Goal: Information Seeking & Learning: Learn about a topic

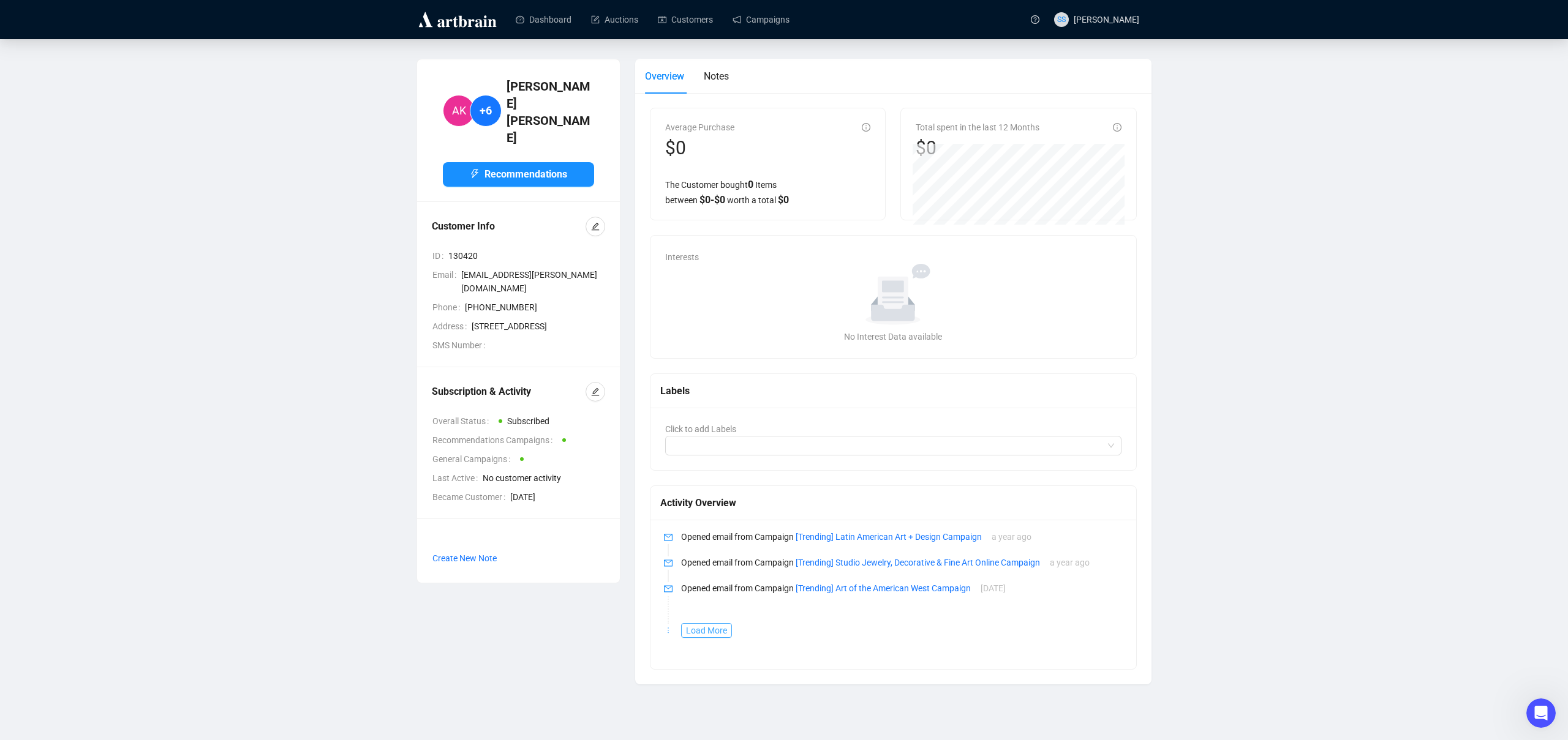
click at [687, 626] on span "Load More" at bounding box center [706, 631] width 41 height 13
click at [852, 537] on link "[Trending] Latin American Art + Design Campaign" at bounding box center [889, 537] width 186 height 10
drag, startPoint x: 701, startPoint y: 257, endPoint x: 655, endPoint y: 251, distance: 46.4
click at [700, 257] on div "Interests No data No Interest Data available" at bounding box center [893, 297] width 486 height 123
click at [653, 251] on div "Interests No data No Interest Data available" at bounding box center [893, 297] width 486 height 123
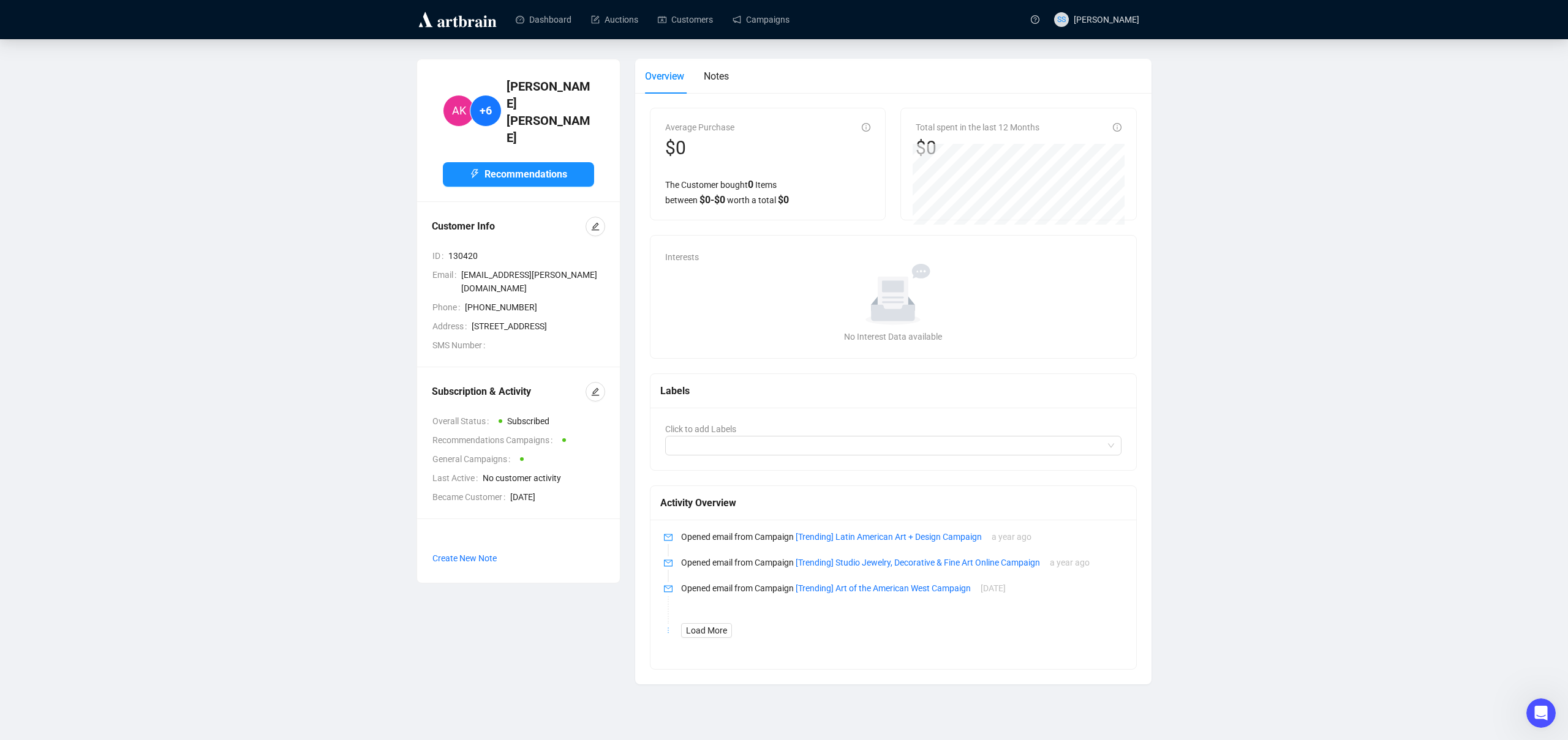
click at [637, 265] on div "Average Purchase $0 The Customer bought 0 Items between $ 0 - $ 0 worth a total…" at bounding box center [893, 389] width 516 height 591
click at [595, 387] on icon "edit" at bounding box center [595, 392] width 9 height 9
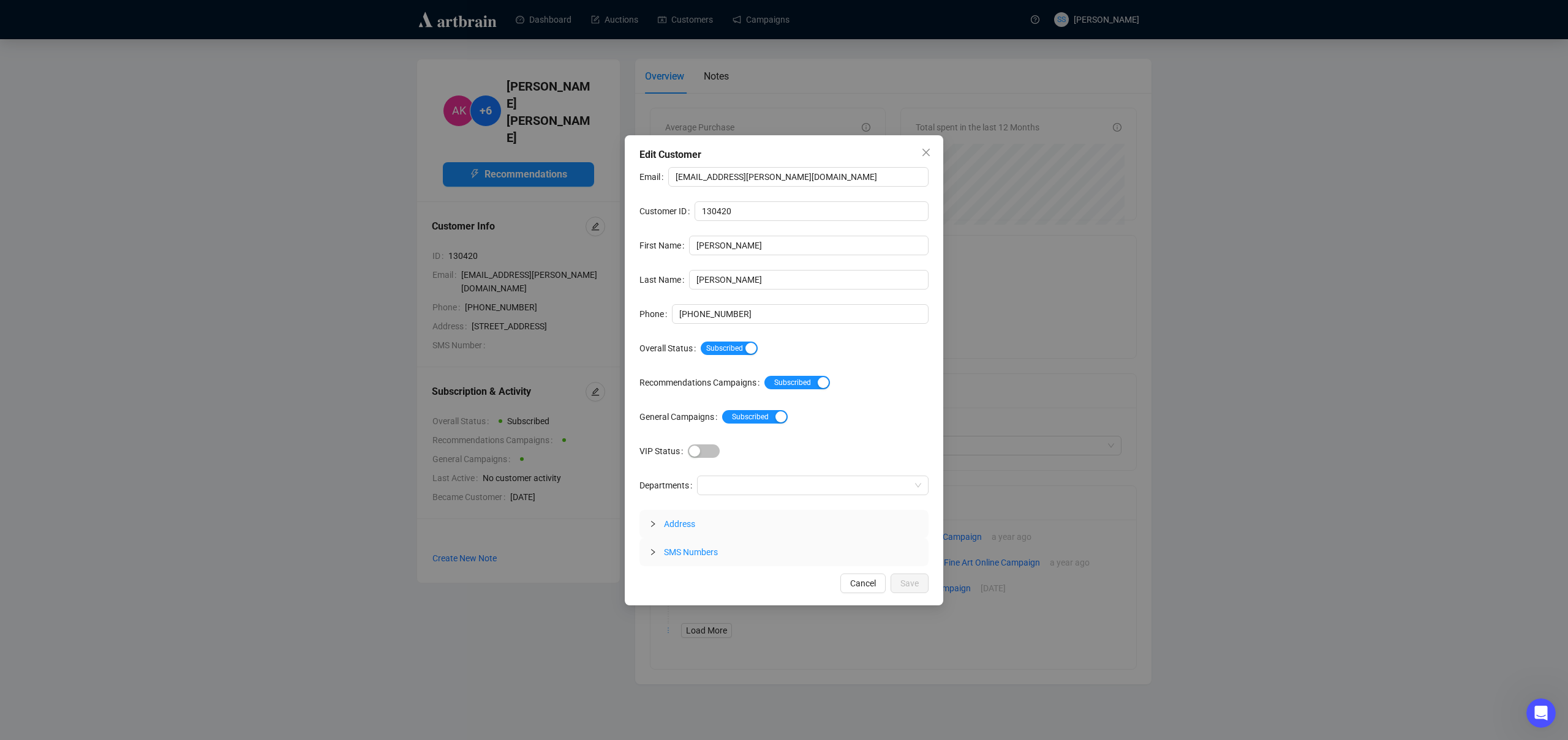
click at [655, 528] on div at bounding box center [657, 524] width 15 height 13
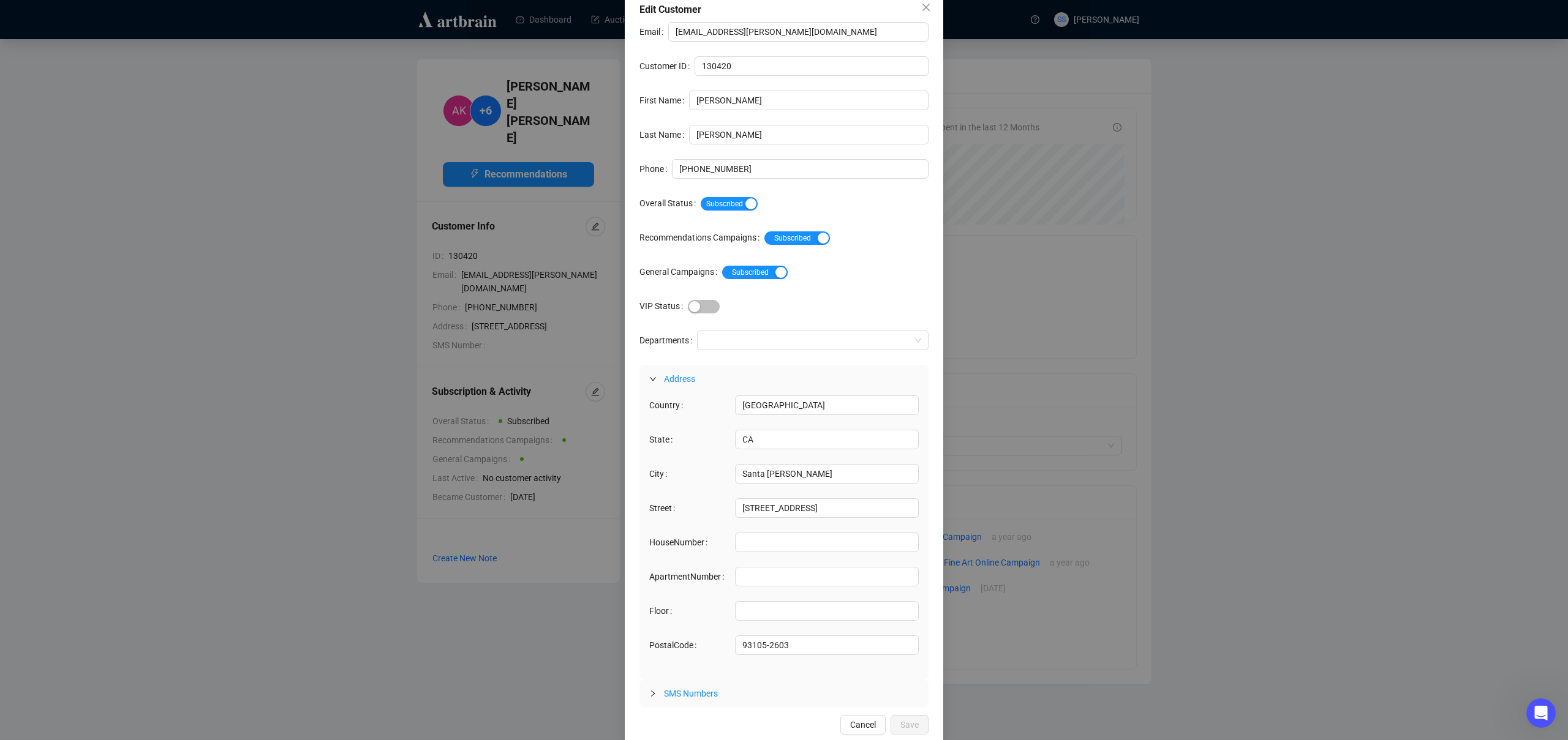
scroll to position [16, 0]
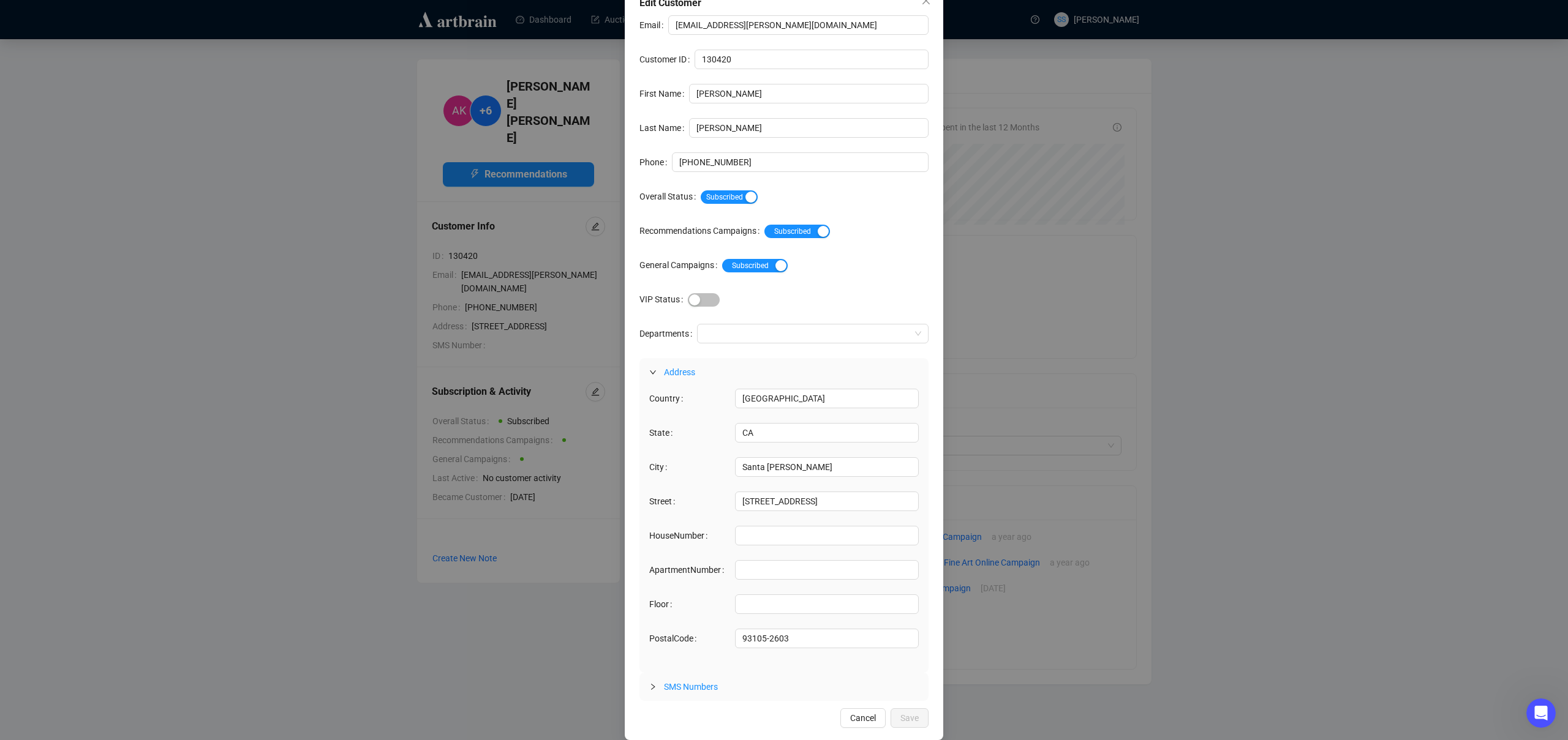
click at [649, 682] on div at bounding box center [657, 687] width 15 height 13
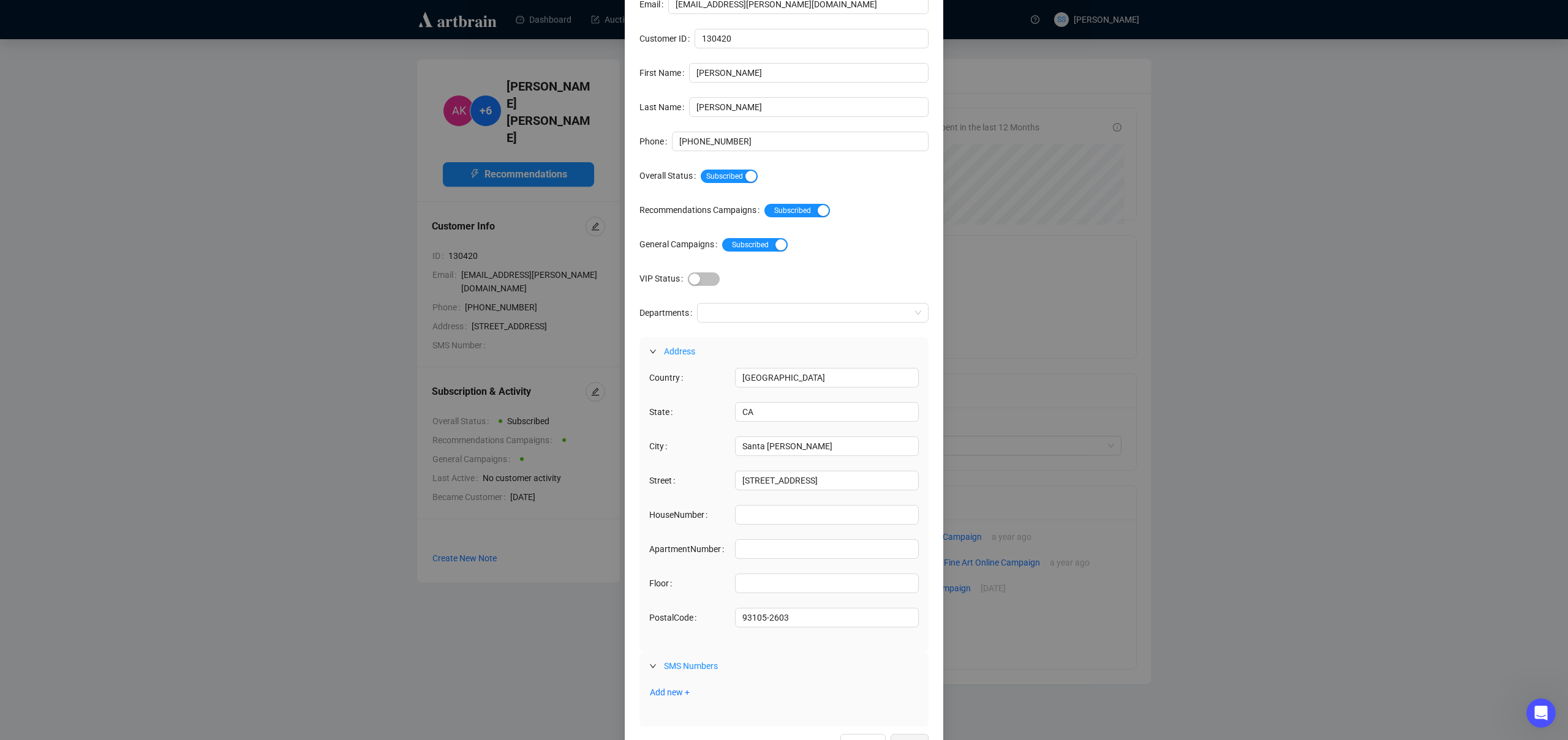
scroll to position [63, 0]
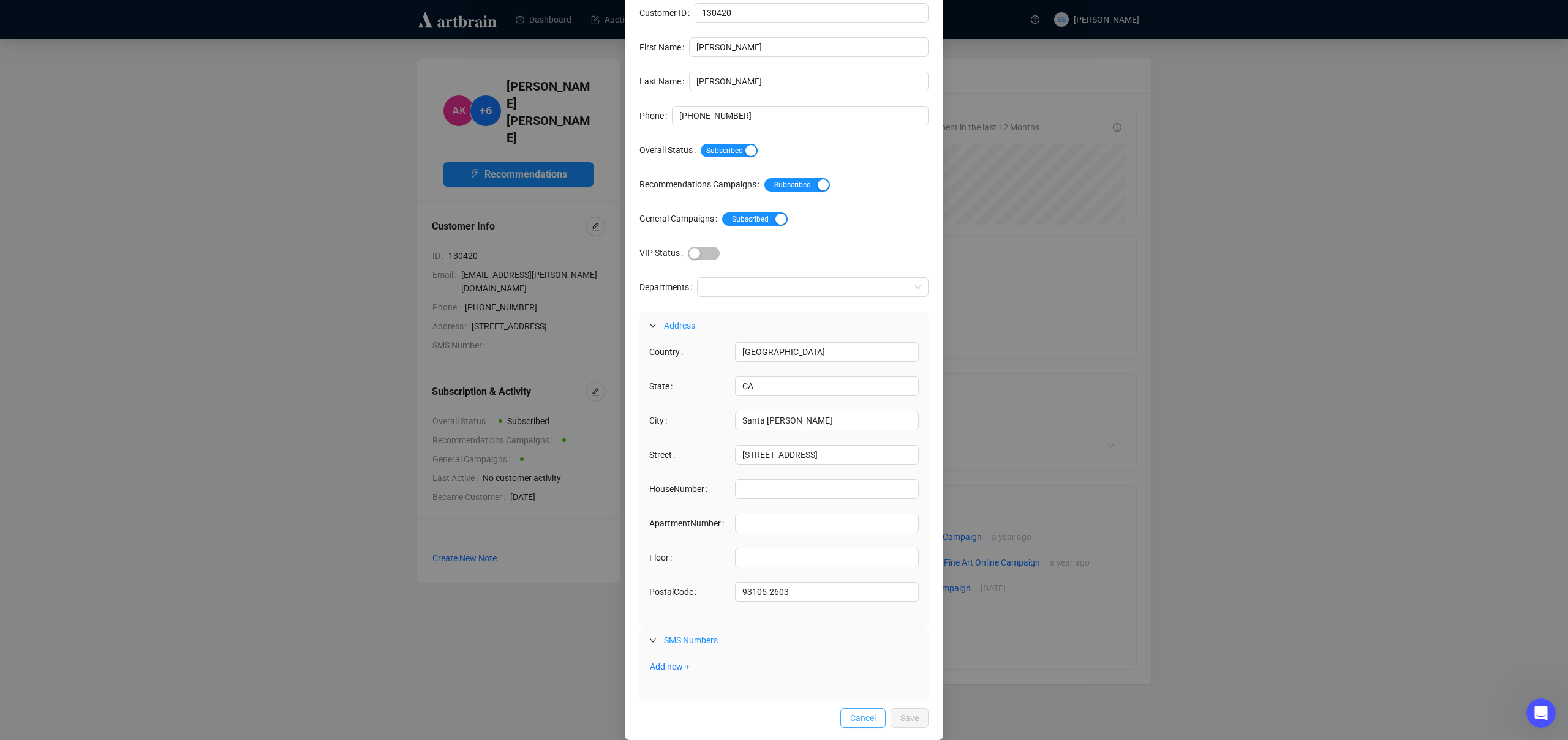
click at [851, 721] on span "Cancel" at bounding box center [863, 718] width 26 height 13
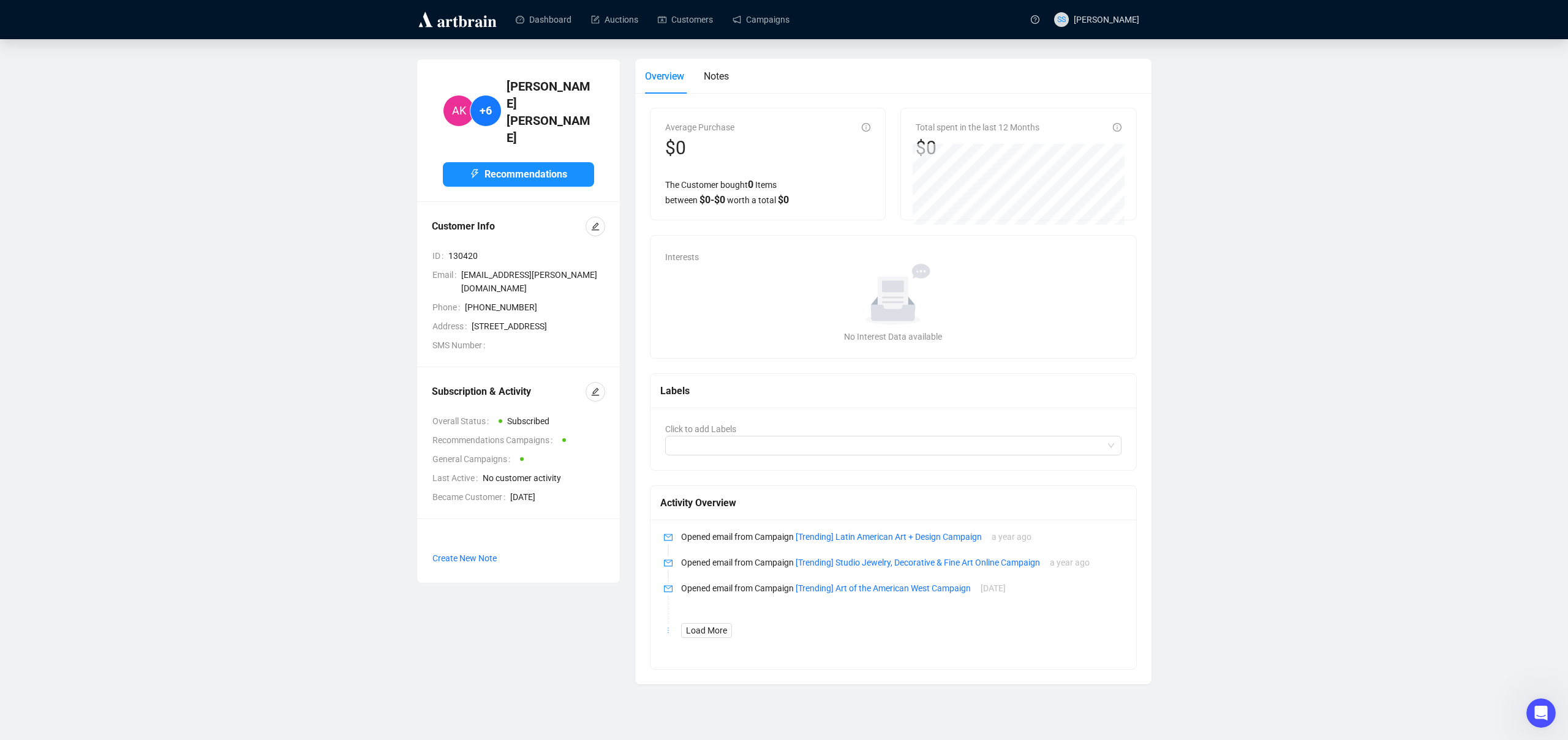
click at [816, 294] on div "No data" at bounding box center [893, 294] width 447 height 61
click at [940, 268] on icon "No data" at bounding box center [893, 294] width 112 height 61
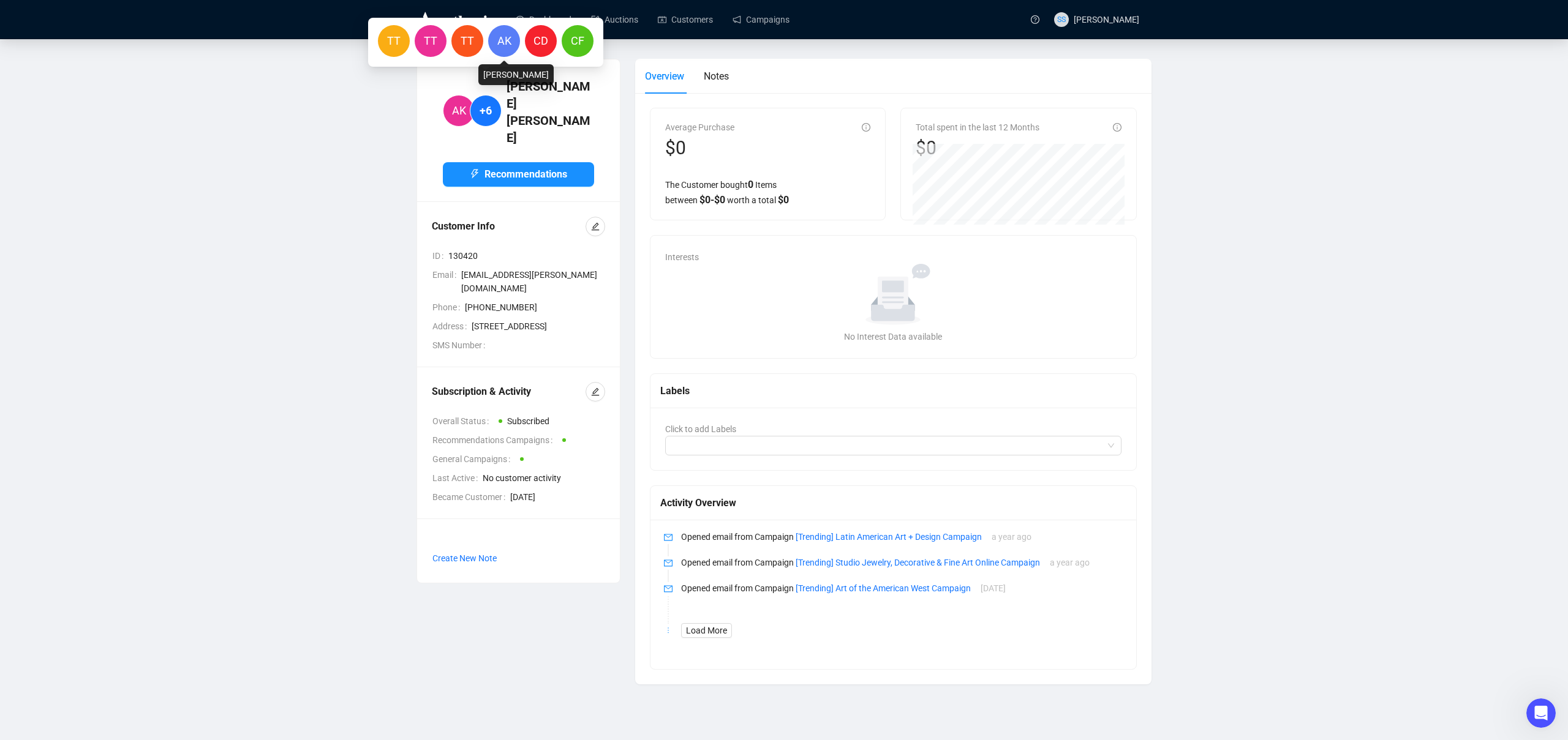
click at [501, 41] on span "AK" at bounding box center [504, 41] width 14 height 17
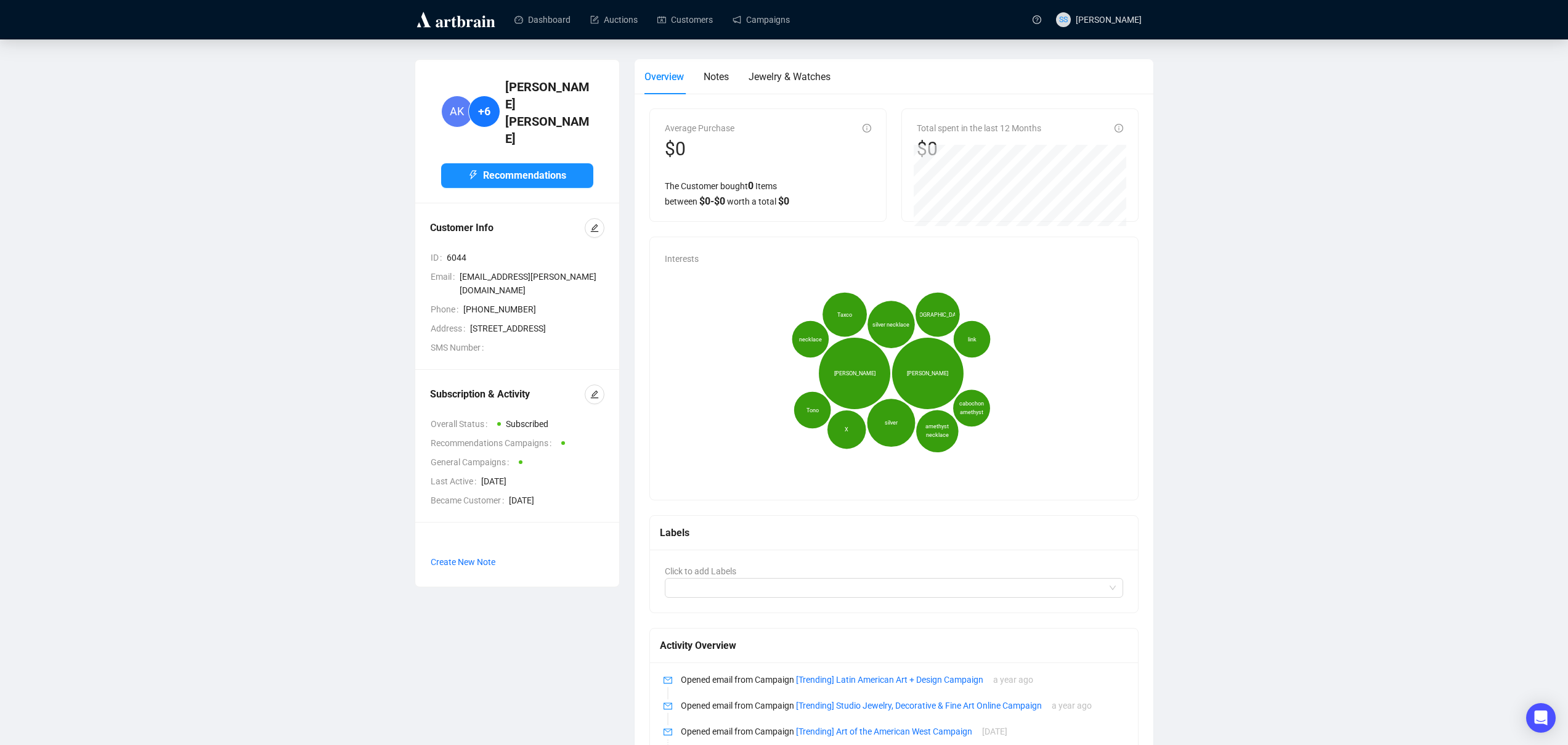
click at [787, 436] on icon "Hector Aguilar Antonio Pineda silver silver necklace Taxco Mexico amethyst neck…" at bounding box center [891, 374] width 453 height 216
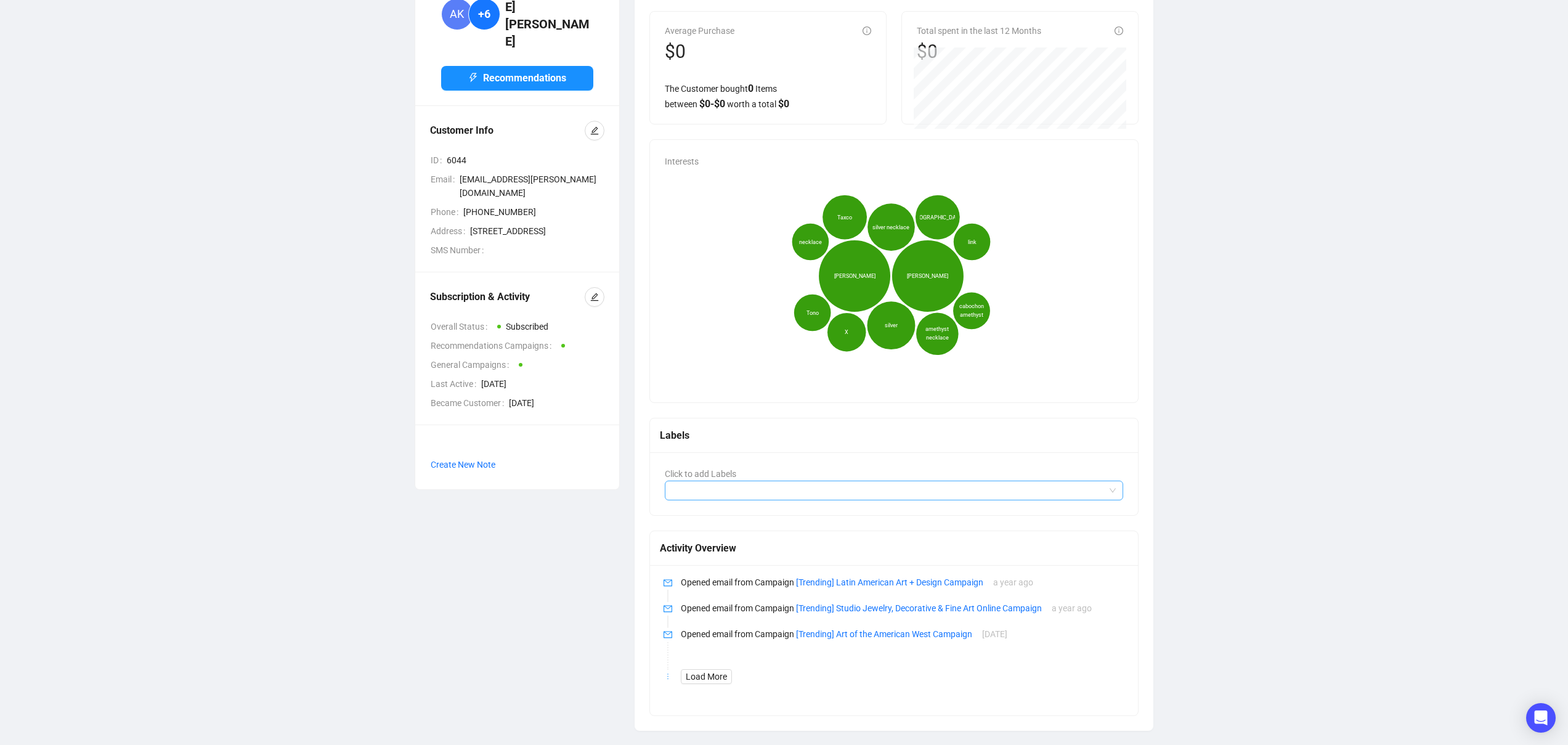
scroll to position [103, 0]
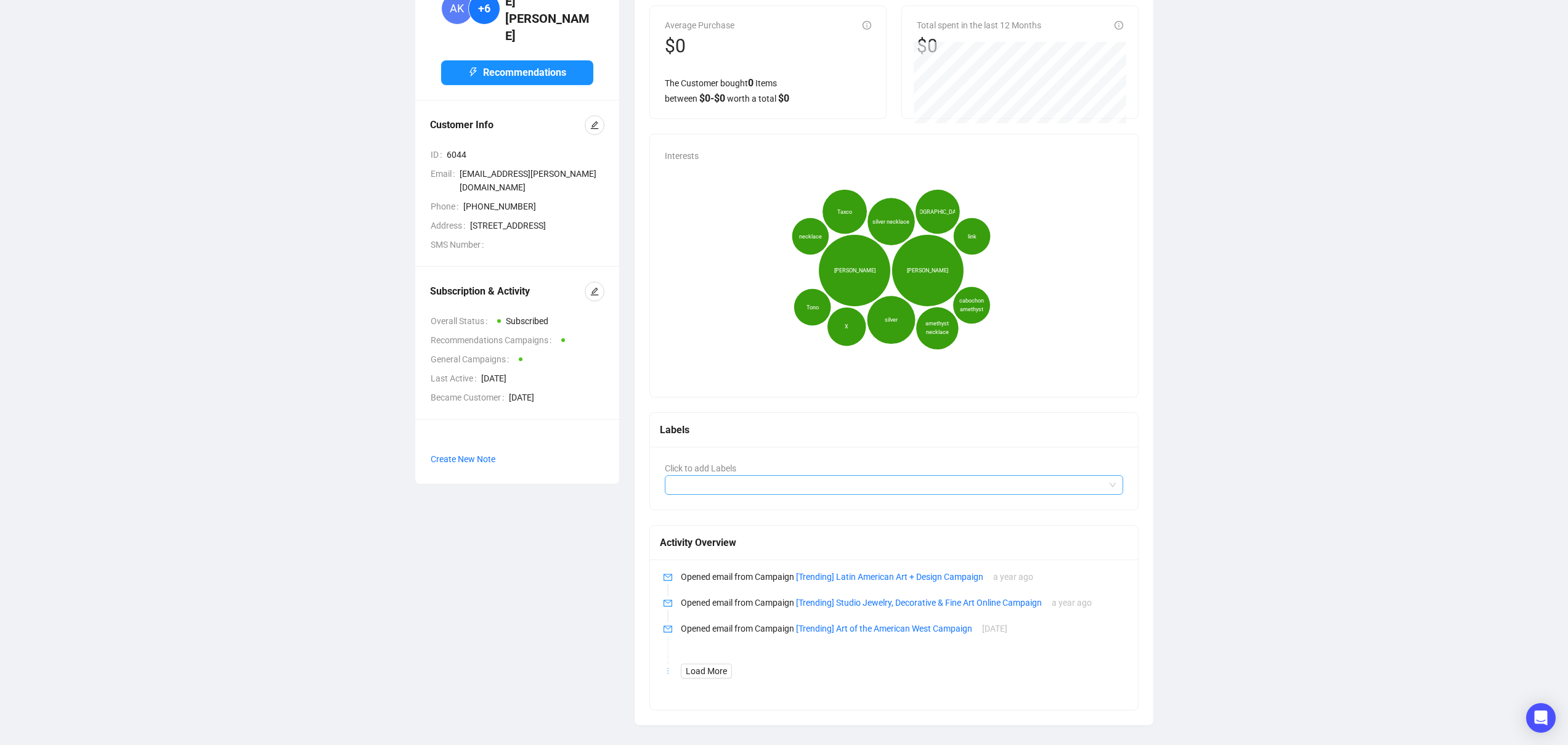
click at [719, 486] on div at bounding box center [887, 485] width 441 height 17
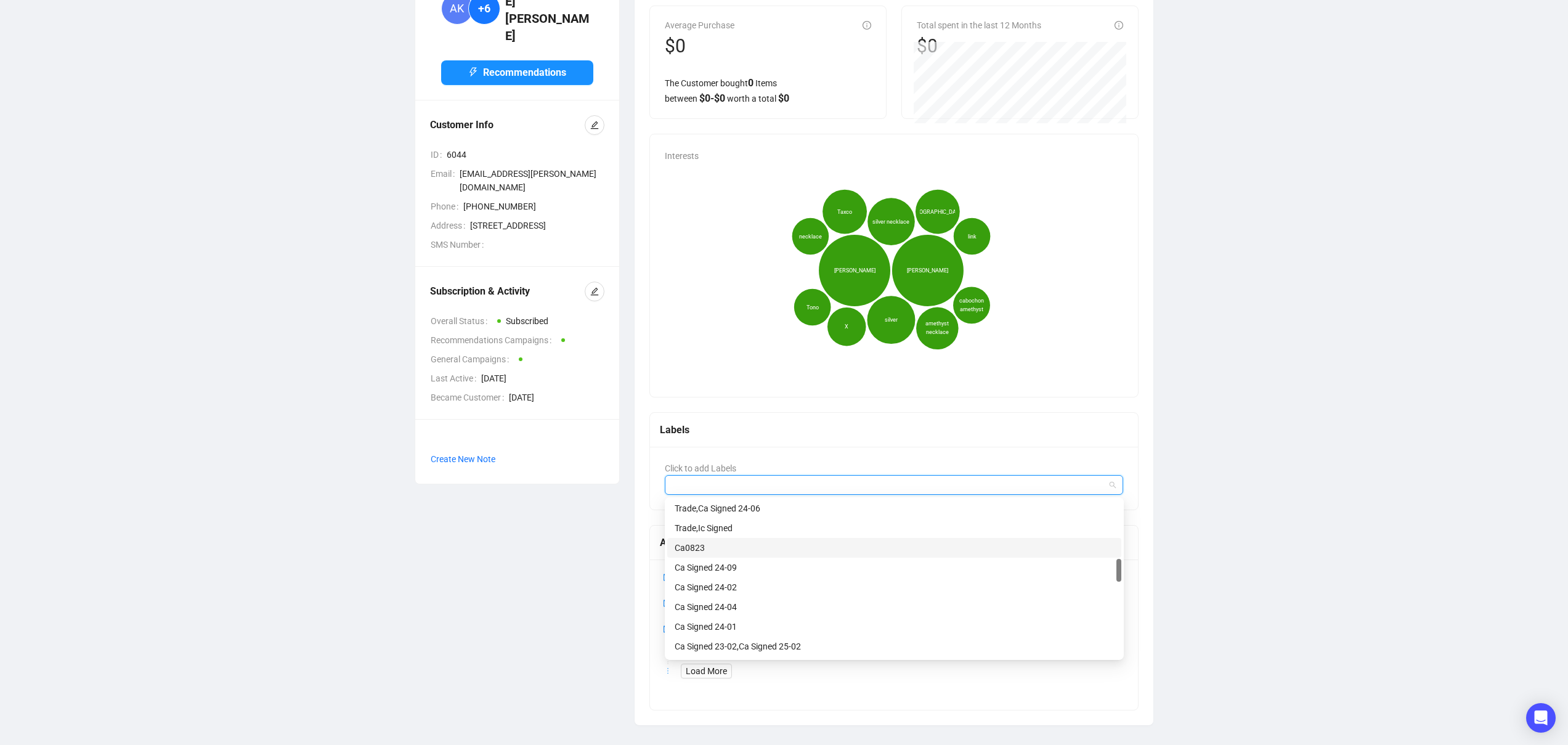
scroll to position [907, 0]
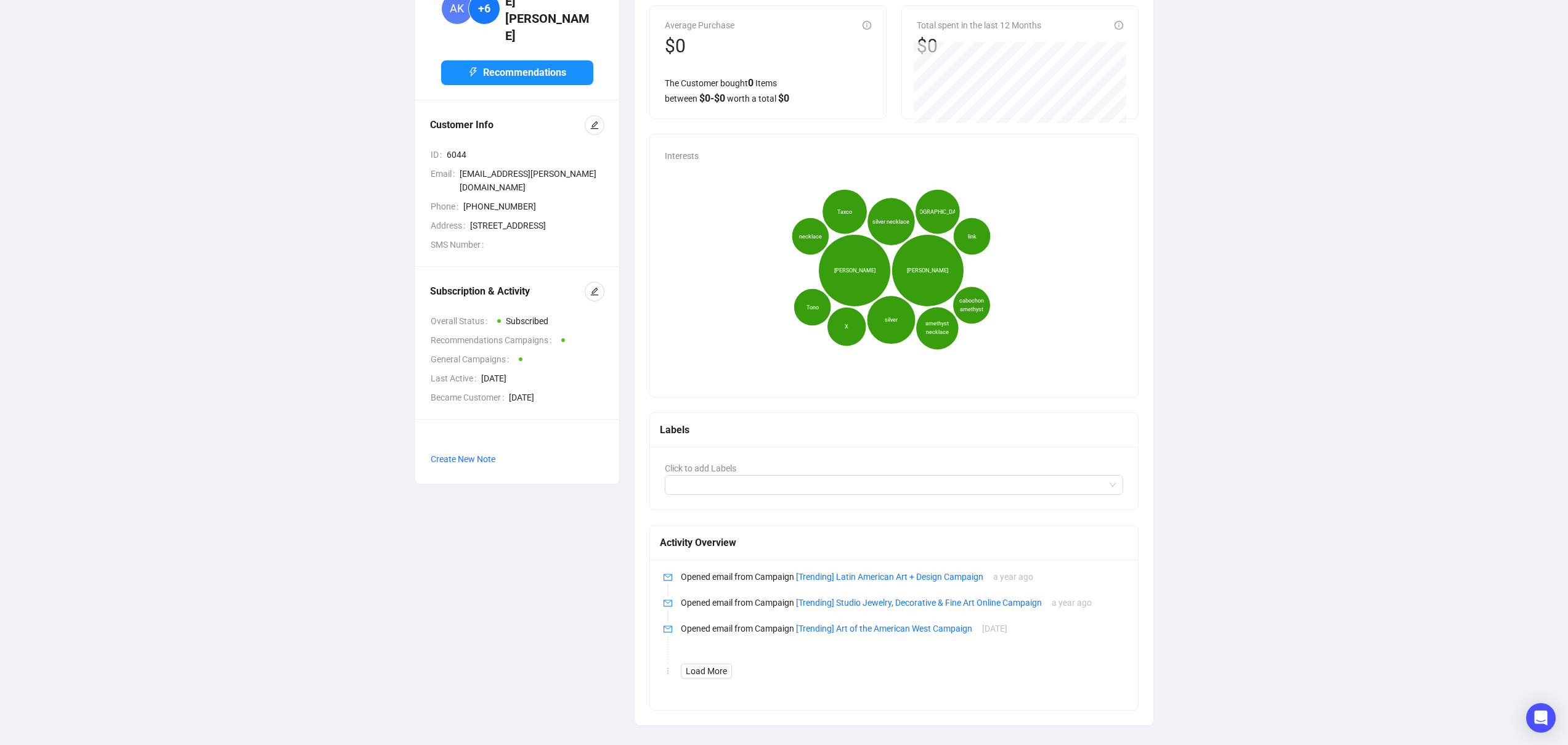
click at [542, 568] on div "AK +6 Alice Karle Recommendations Customer Info ID 6044 Email alicekar@cox.net …" at bounding box center [517, 341] width 220 height 770
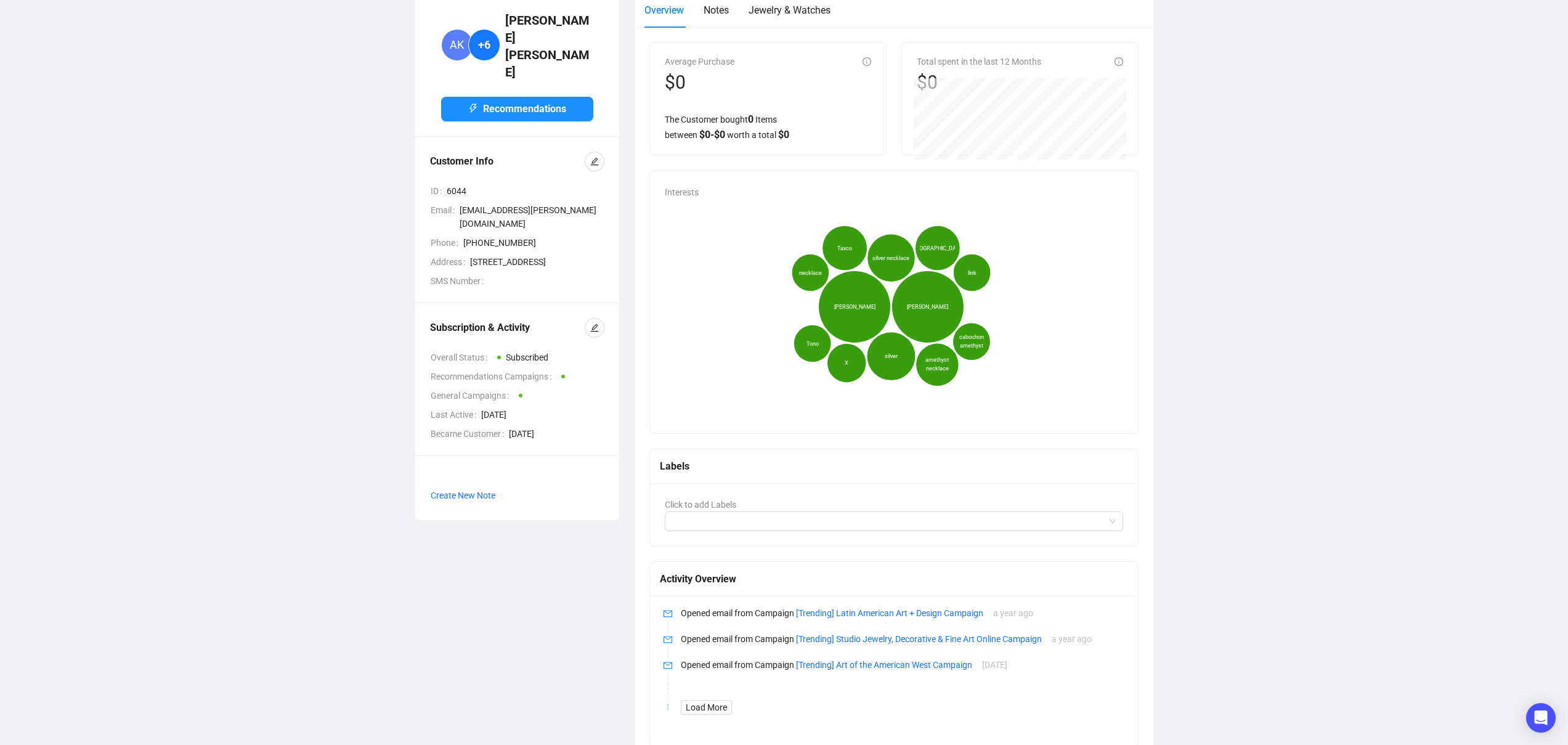
scroll to position [103, 0]
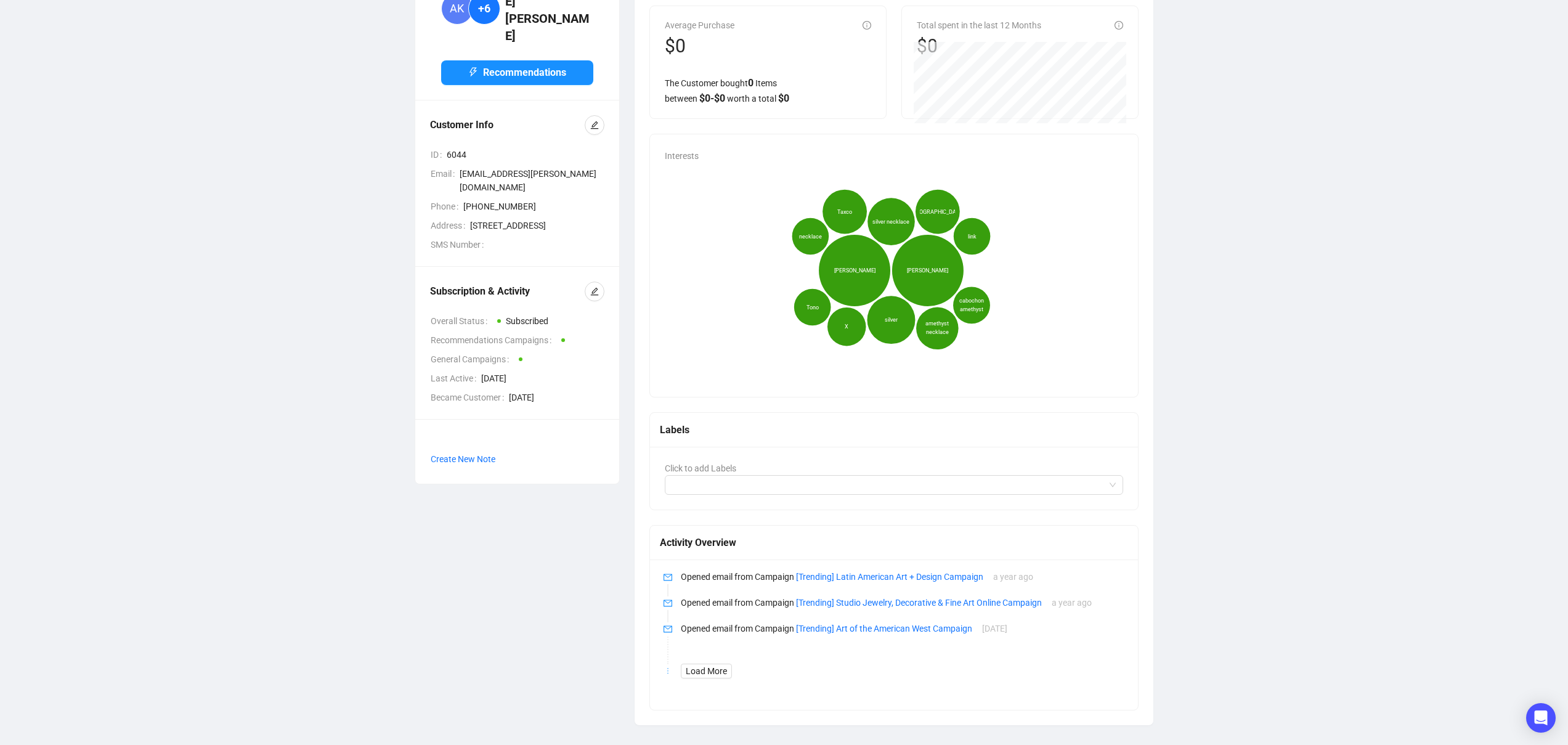
click at [869, 272] on span "Hector Aguilar" at bounding box center [854, 271] width 41 height 9
click at [865, 271] on span "Hector Aguilar" at bounding box center [854, 271] width 41 height 9
click at [739, 202] on icon "Hector Aguilar Antonio Pineda silver silver necklace Taxco Mexico amethyst neck…" at bounding box center [891, 271] width 453 height 216
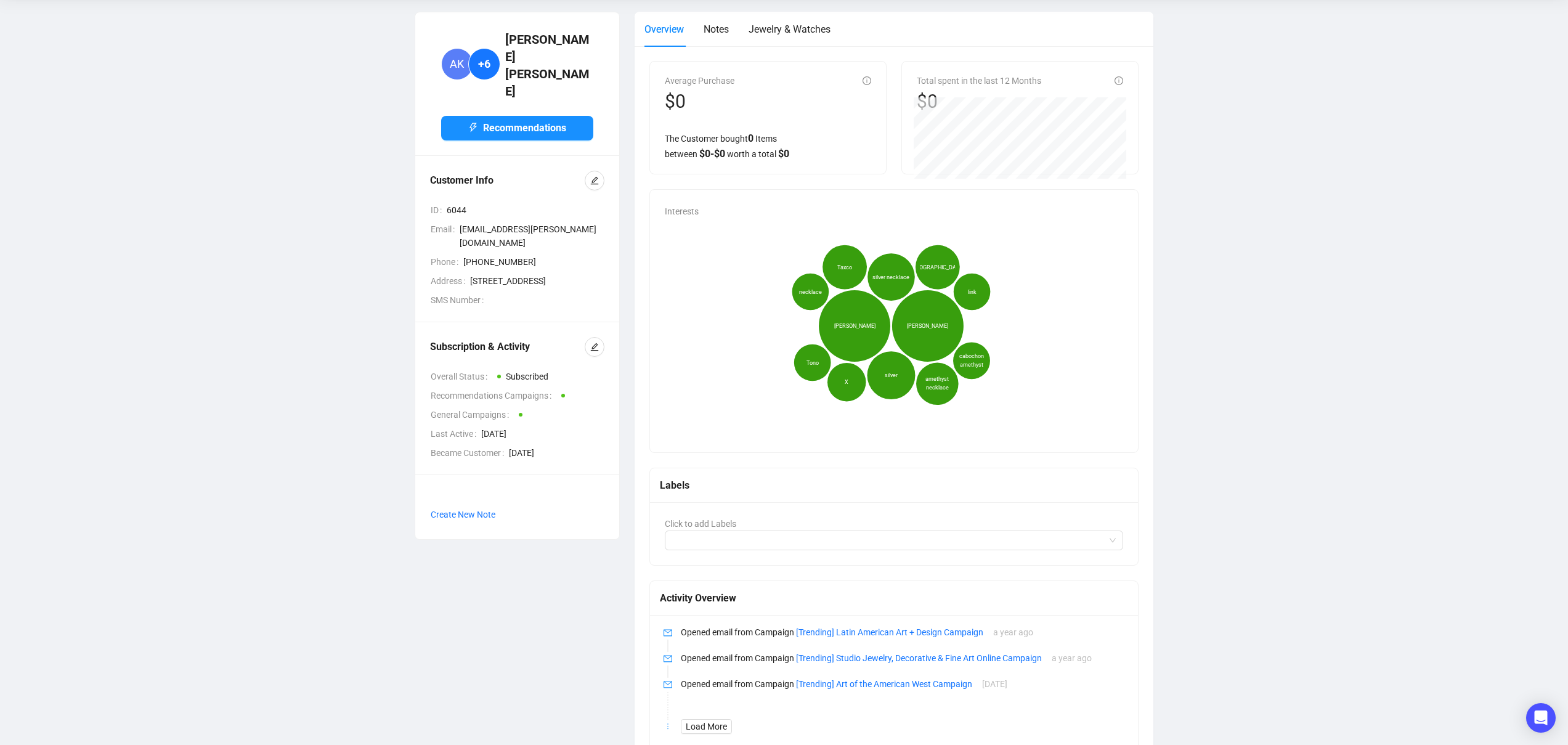
scroll to position [0, 0]
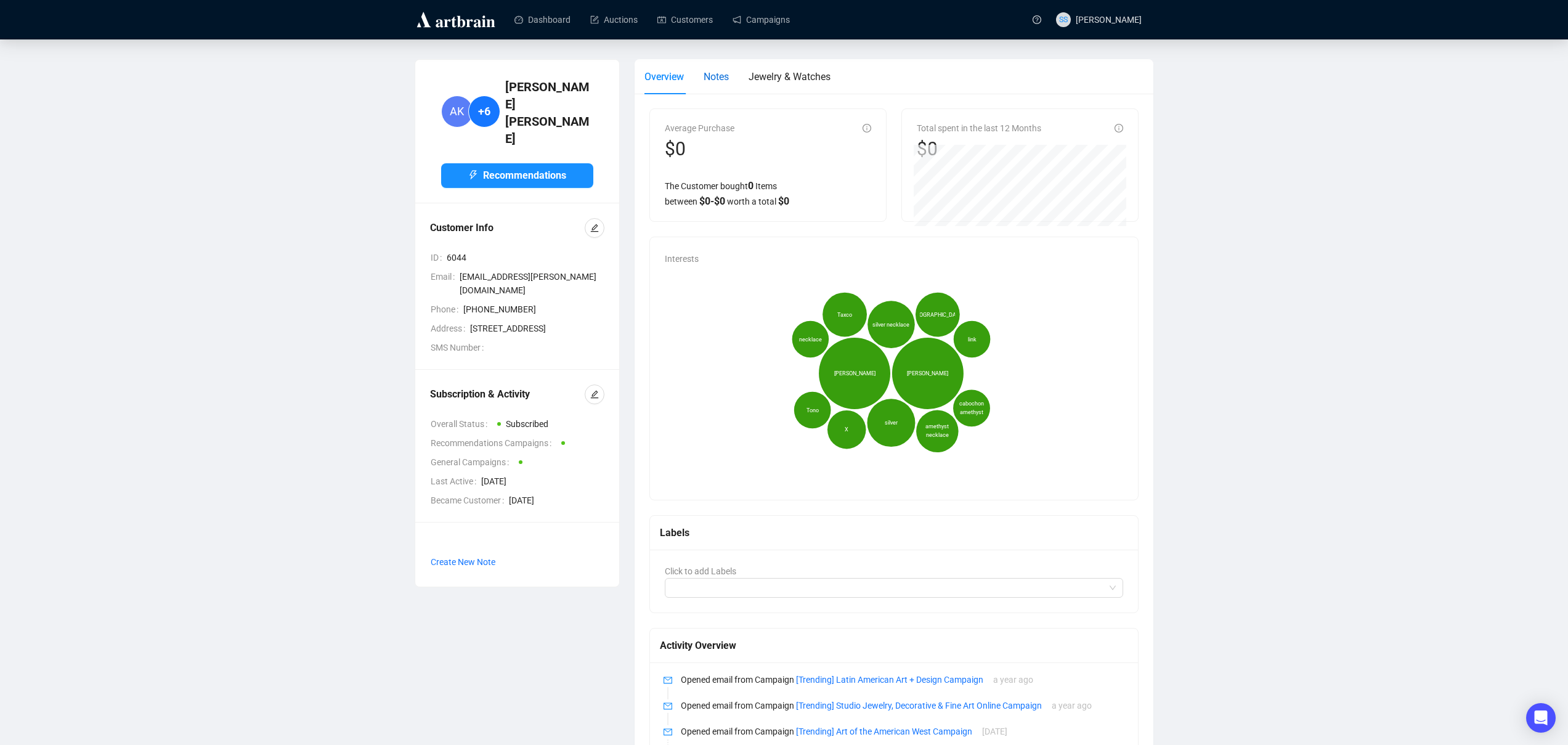
click at [714, 81] on span "Notes" at bounding box center [716, 77] width 25 height 12
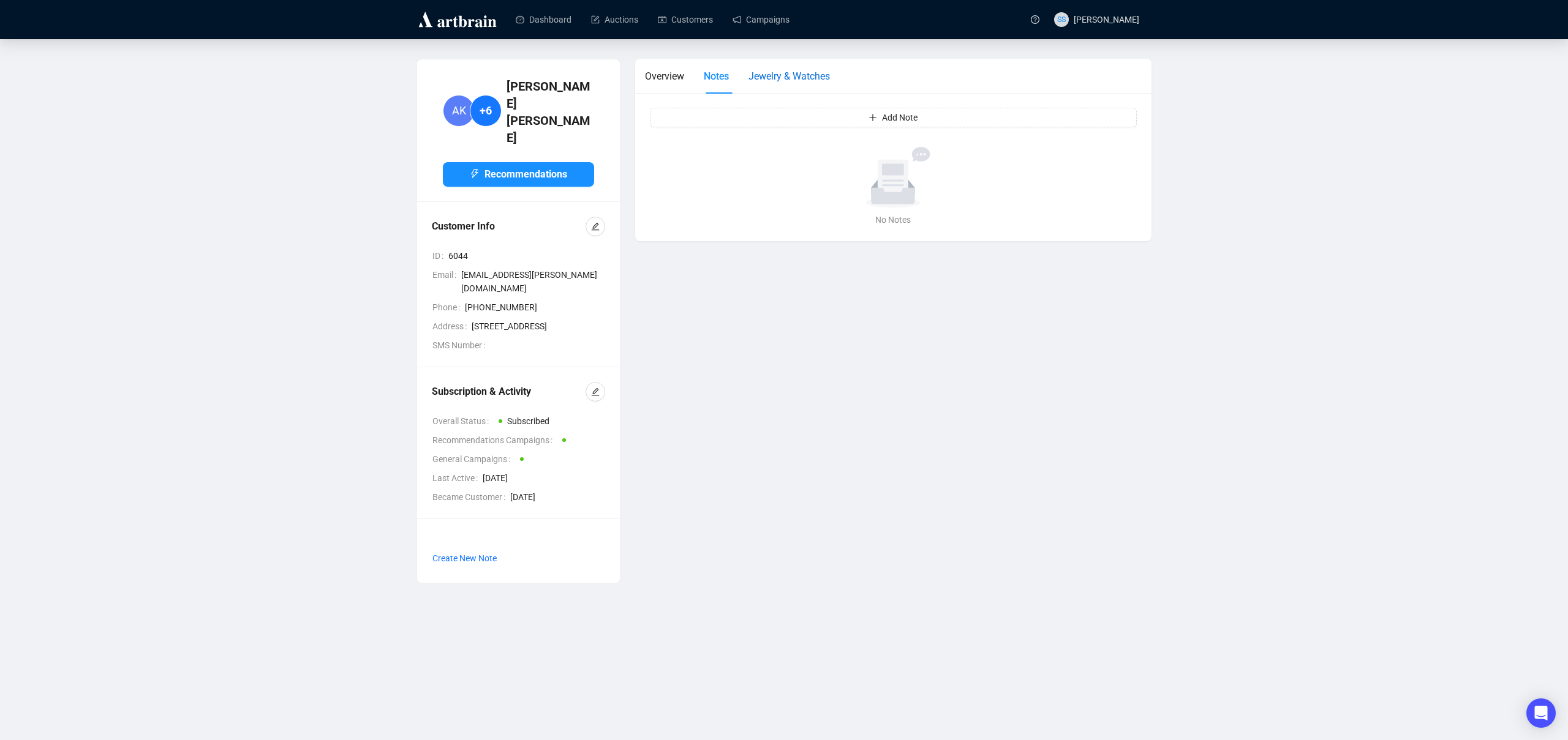
click at [785, 79] on span "Jewelry & Watches" at bounding box center [789, 76] width 81 height 12
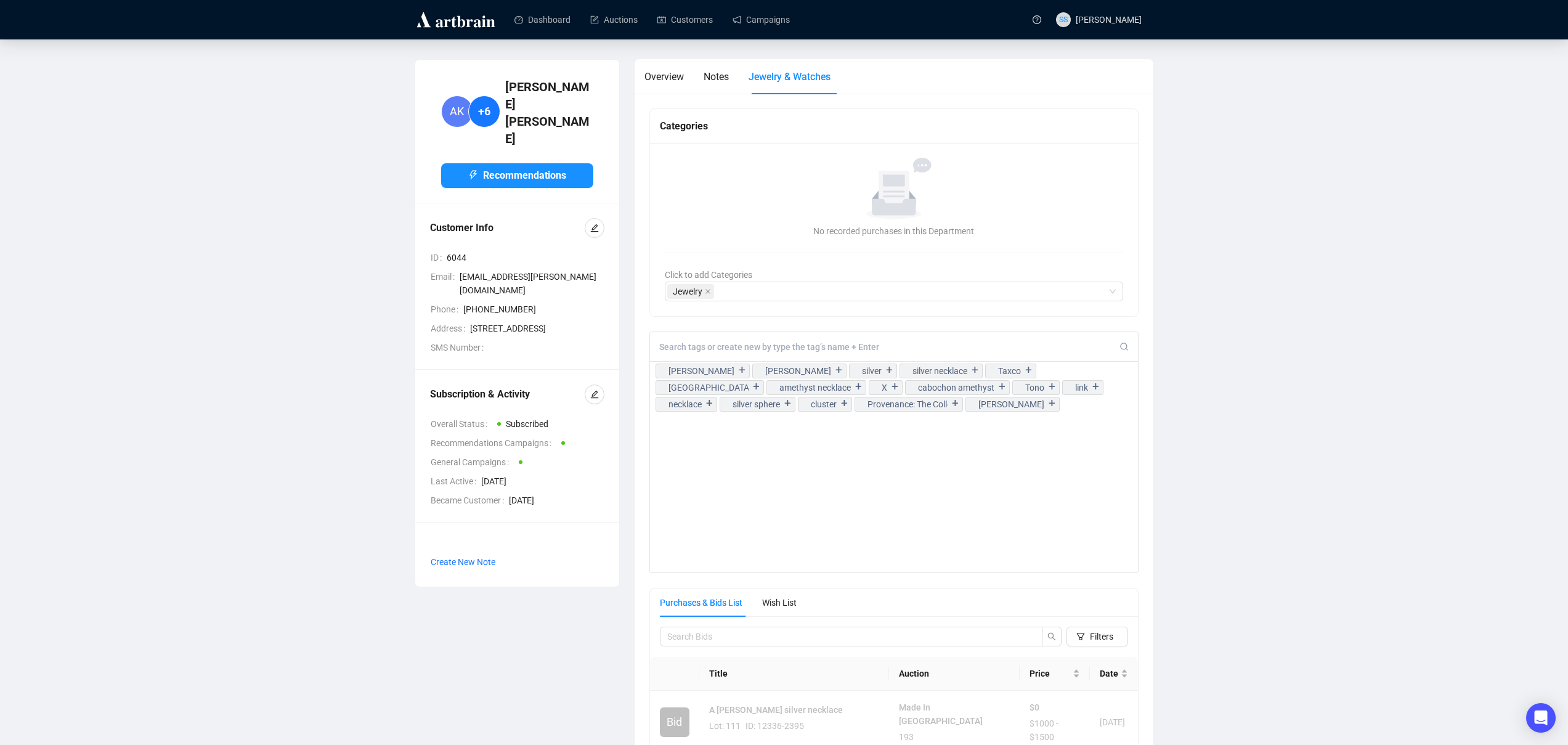
click at [851, 472] on div "Hector Aguilar + Antonio Pineda + silver + silver necklace + Taxco + Mexico + a…" at bounding box center [894, 453] width 489 height 242
click at [714, 72] on span "Notes" at bounding box center [716, 77] width 25 height 12
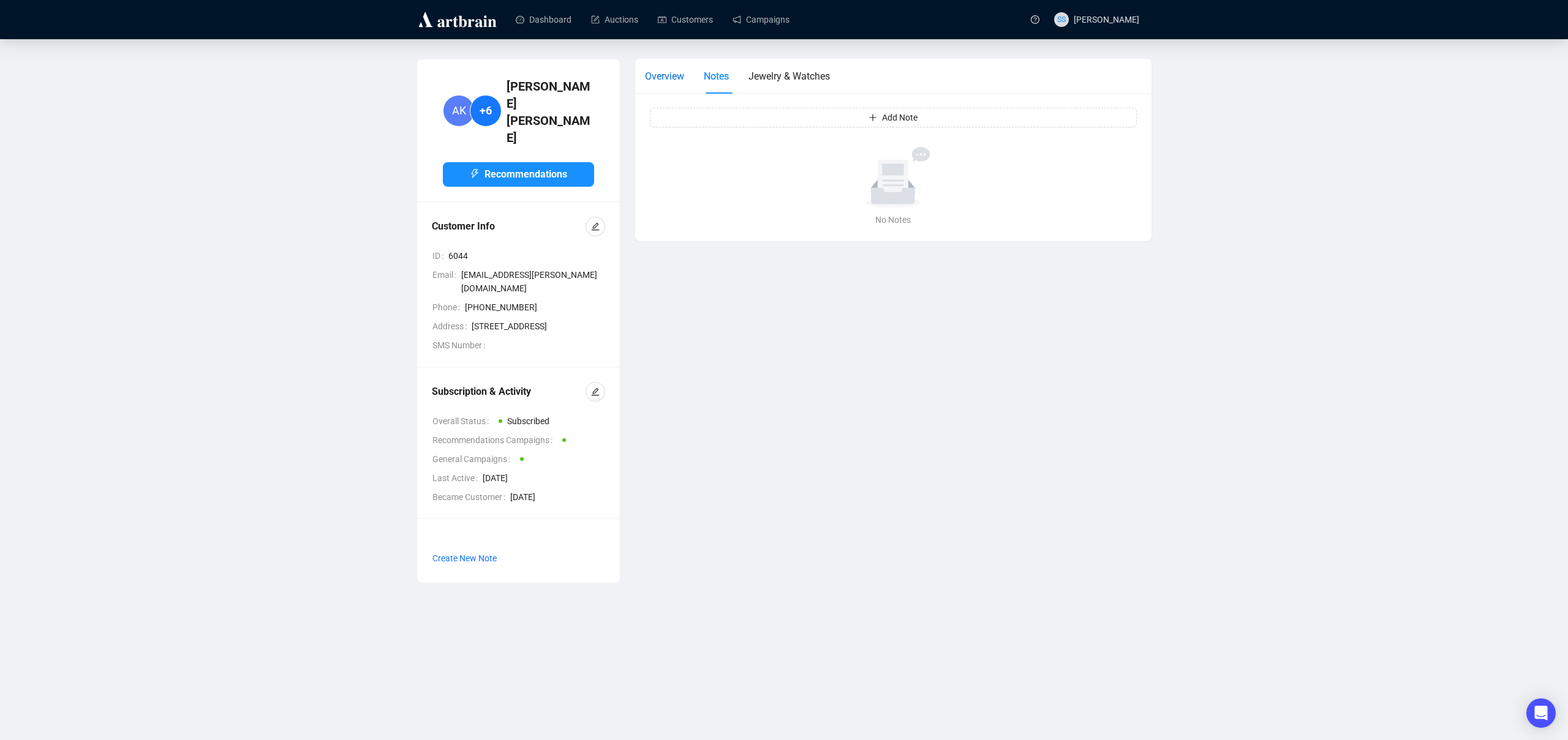
click at [665, 75] on span "Overview" at bounding box center [664, 76] width 39 height 12
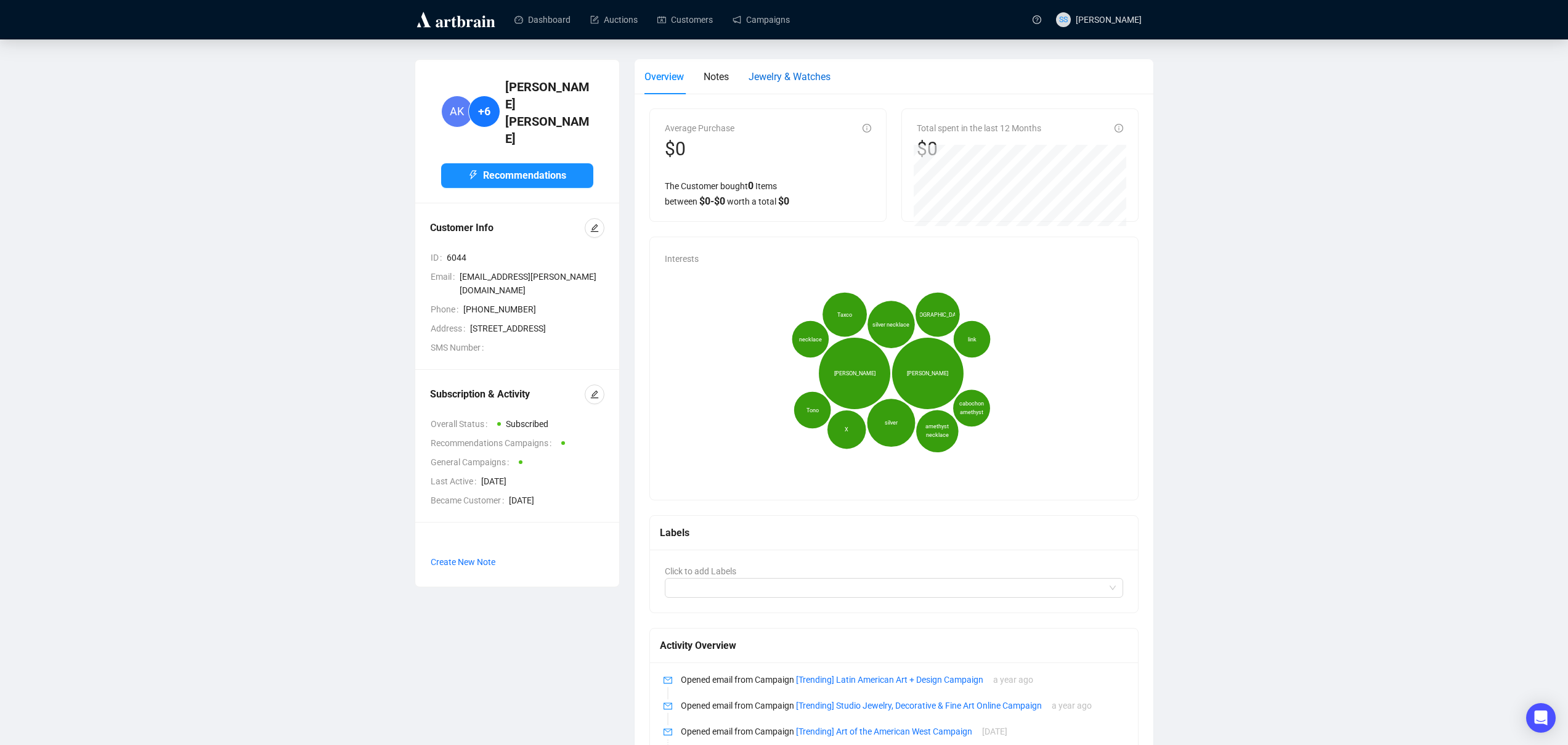
click at [788, 75] on span "Jewelry & Watches" at bounding box center [789, 77] width 82 height 12
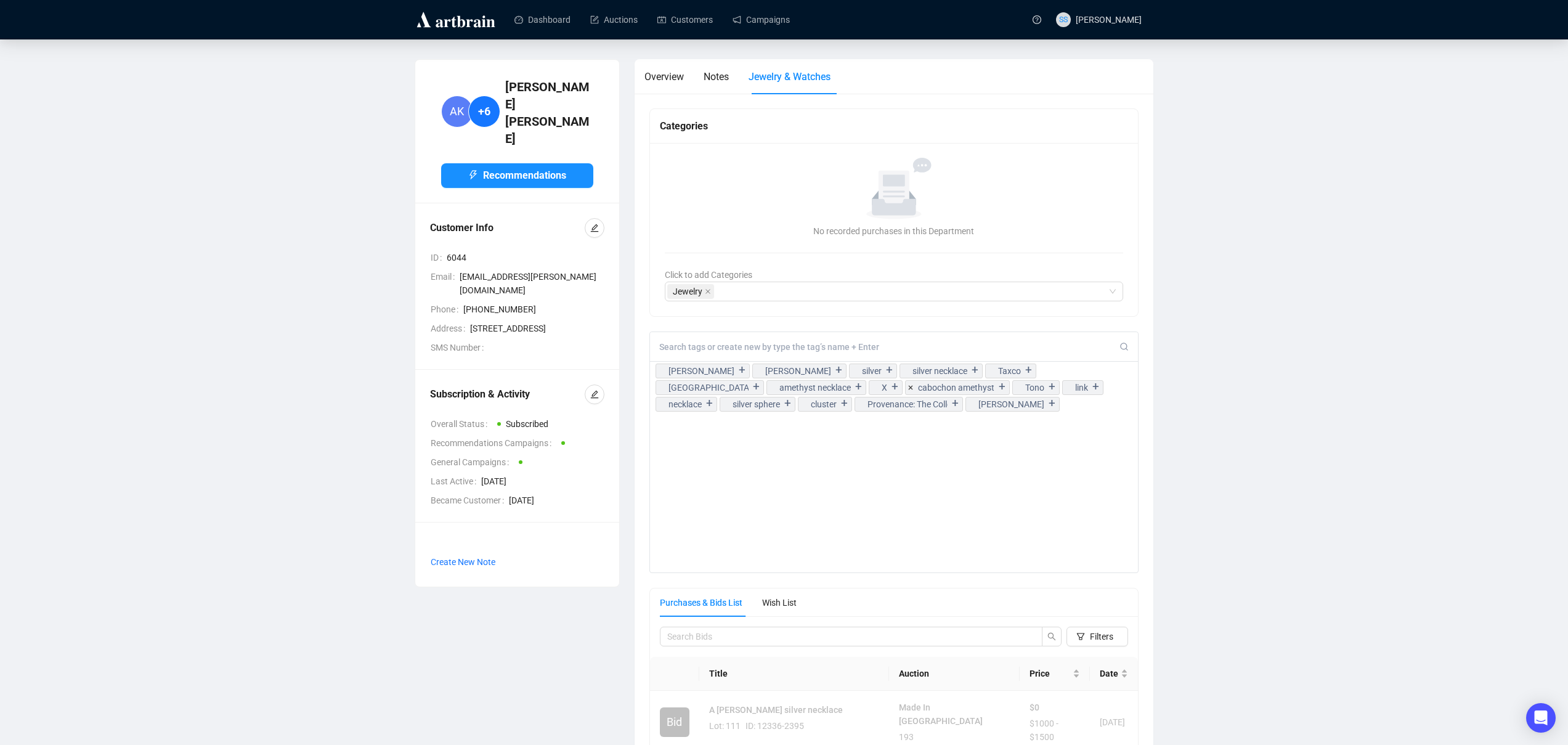
click at [886, 458] on div "Hector Aguilar + Antonio Pineda + silver + silver necklace + Taxco + Mexico + a…" at bounding box center [894, 453] width 489 height 242
click at [1029, 407] on div "Hector Aguilar + Antonio Pineda + silver + silver necklace + Taxco + Mexico + a…" at bounding box center [894, 386] width 489 height 50
drag, startPoint x: 473, startPoint y: 237, endPoint x: 541, endPoint y: 231, distance: 68.3
click at [541, 270] on span "[EMAIL_ADDRESS][PERSON_NAME][DOMAIN_NAME]" at bounding box center [532, 284] width 145 height 27
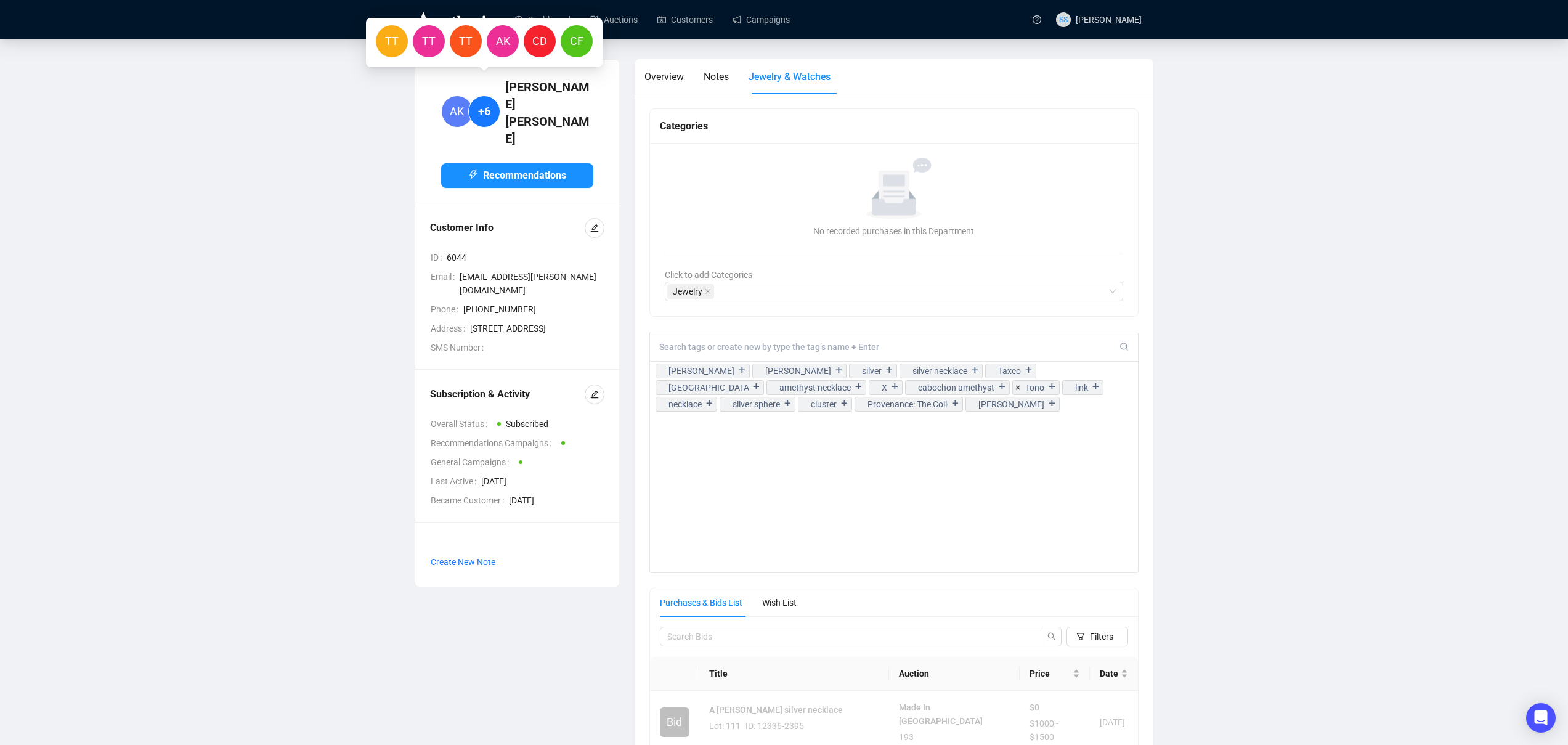
click at [489, 103] on span "+6" at bounding box center [484, 111] width 13 height 17
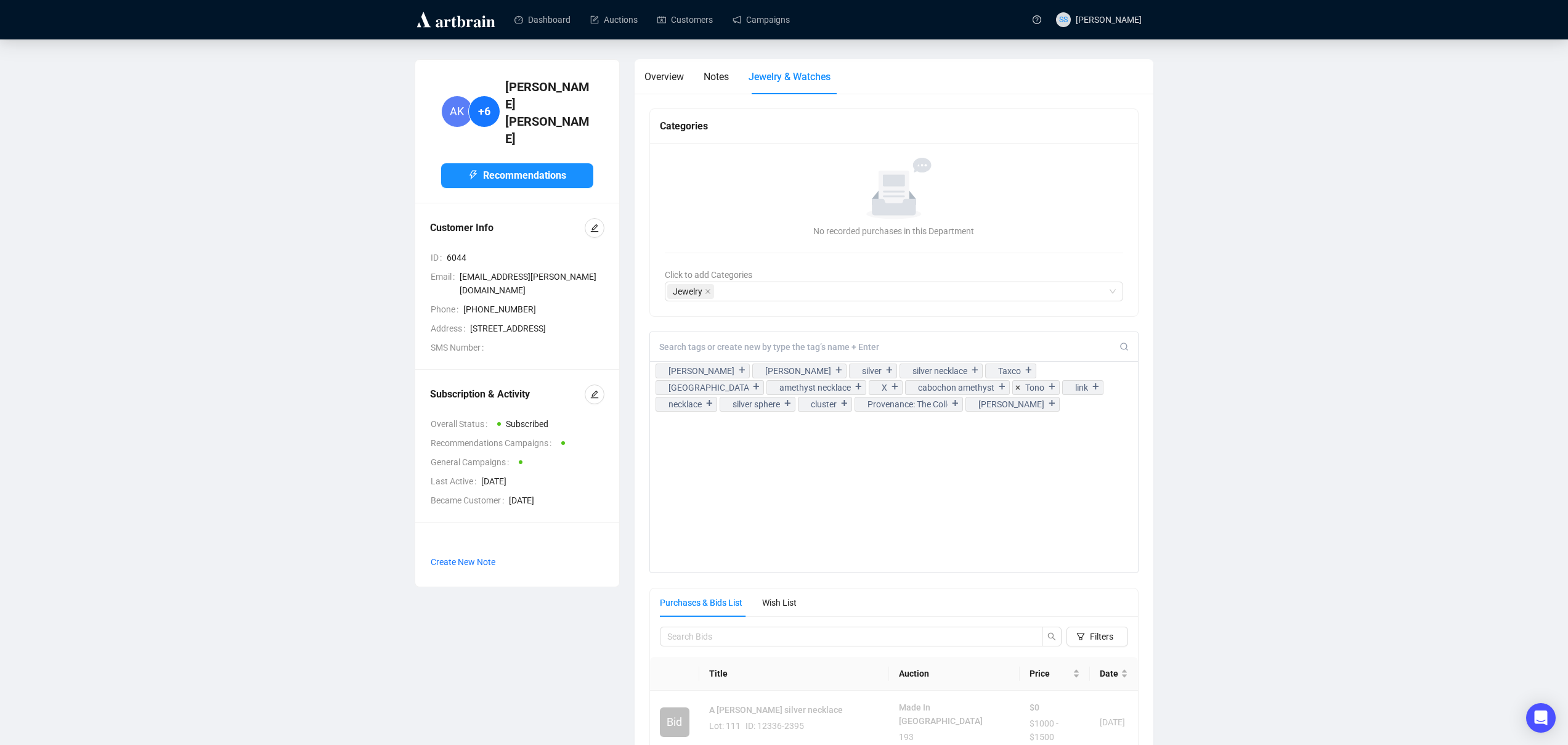
click at [507, 49] on main "AK +6 Alice Karle Recommendations Customer Info ID 6044 Email alicekar@cox.net …" at bounding box center [784, 487] width 1568 height 895
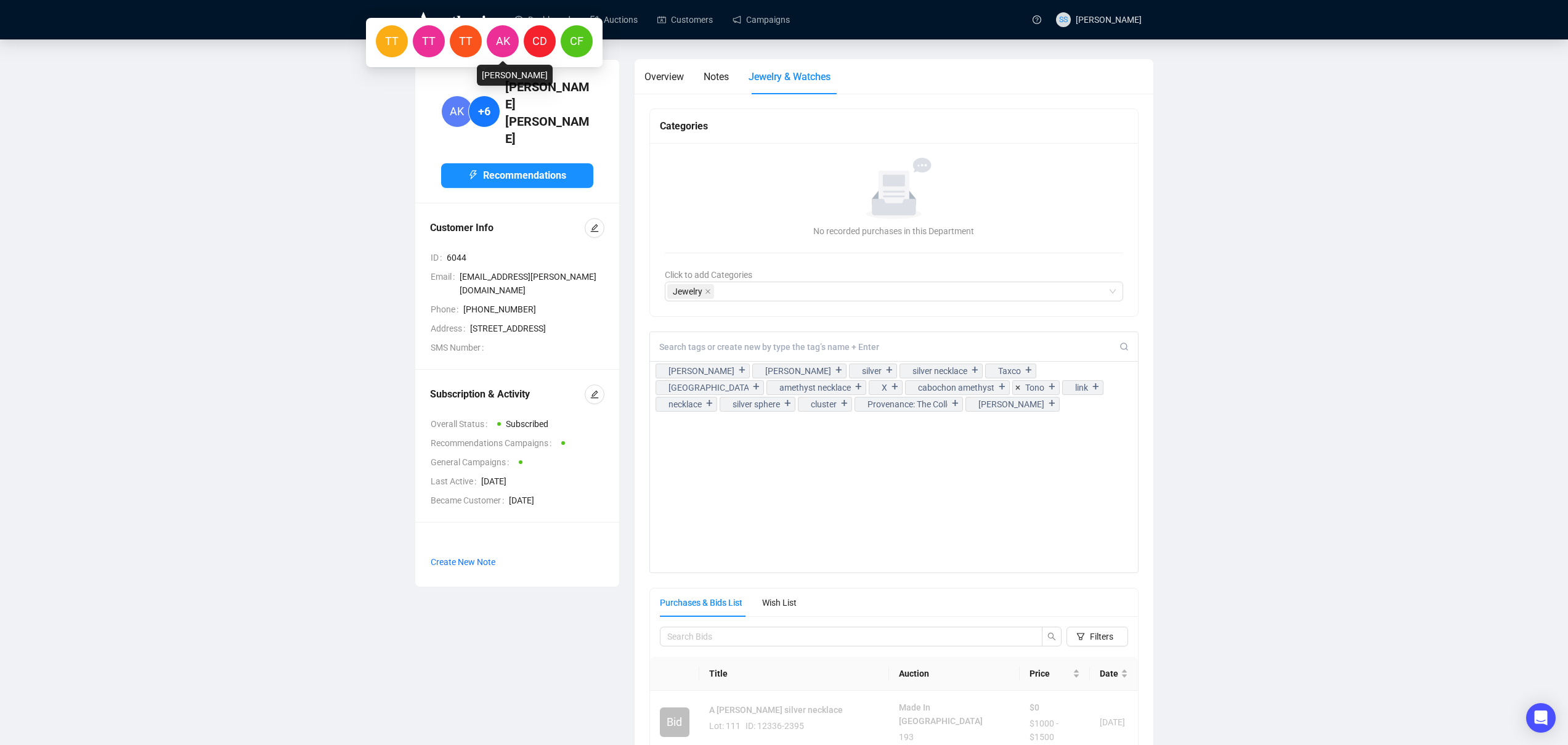
click at [502, 36] on span "AK" at bounding box center [503, 41] width 14 height 17
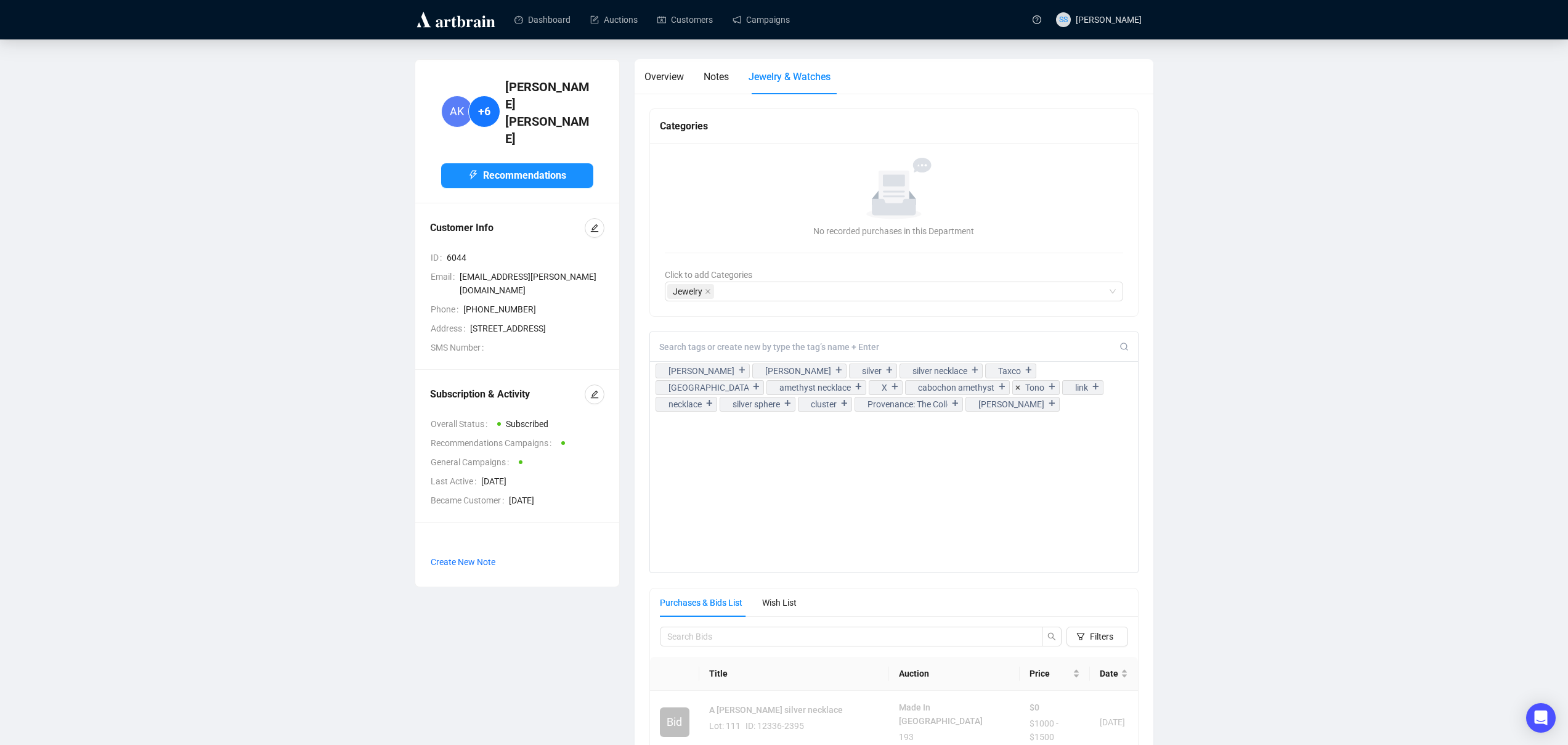
click at [1036, 426] on div "Hector Aguilar + Antonio Pineda + silver + silver necklace + Taxco + Mexico + a…" at bounding box center [894, 453] width 489 height 242
click at [1014, 407] on div "Hector Aguilar + Antonio Pineda + silver + silver necklace + Taxco + Mexico + a…" at bounding box center [894, 386] width 489 height 50
click at [996, 407] on div "Hector Aguilar + Antonio Pineda + silver + silver necklace + Taxco + Mexico + a…" at bounding box center [894, 386] width 489 height 50
drag, startPoint x: 887, startPoint y: 454, endPoint x: 862, endPoint y: 450, distance: 25.3
click at [884, 454] on div "Hector Aguilar + Antonio Pineda + silver + silver necklace + Taxco + Mexico + a…" at bounding box center [894, 453] width 489 height 242
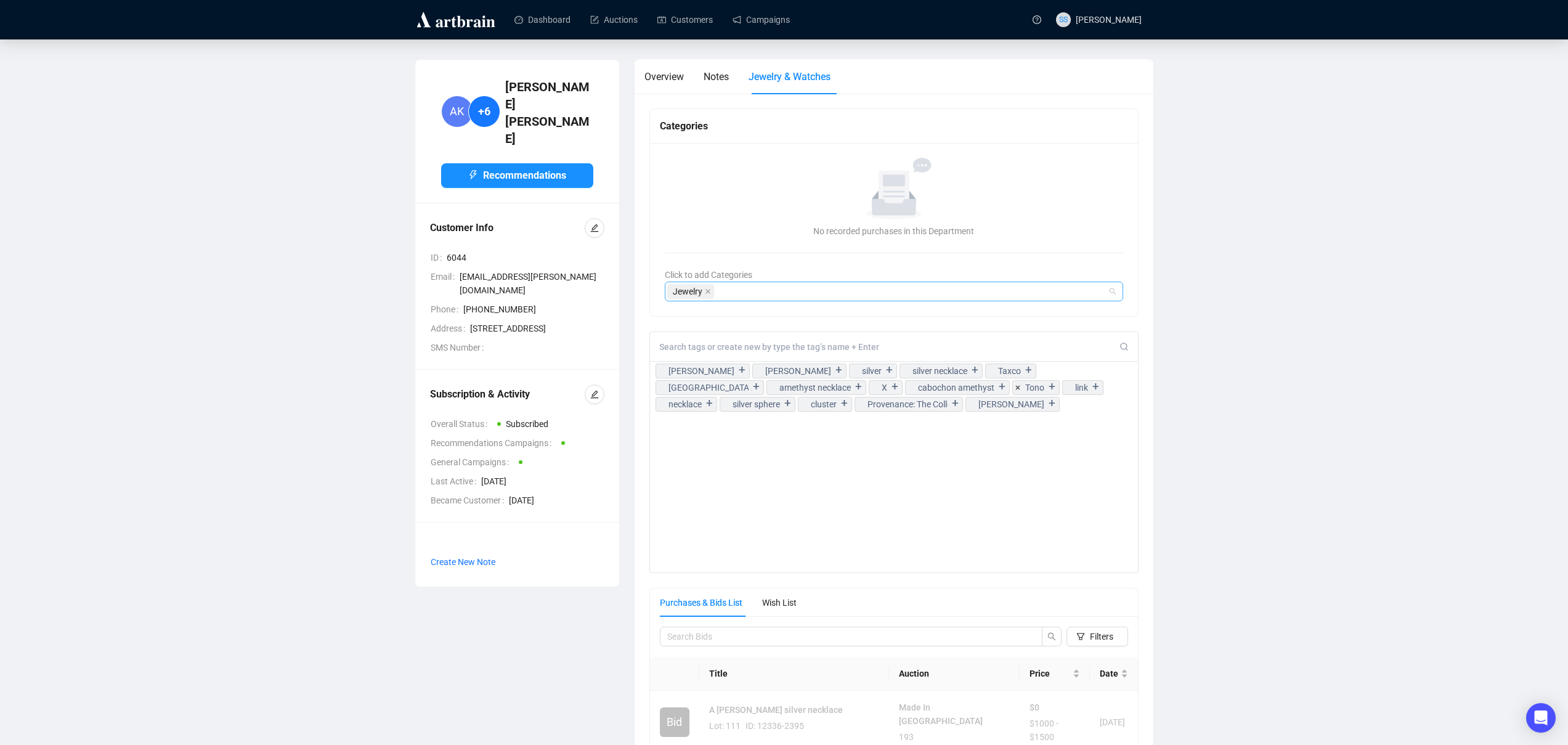
click at [733, 293] on div "Jewelry" at bounding box center [887, 291] width 441 height 17
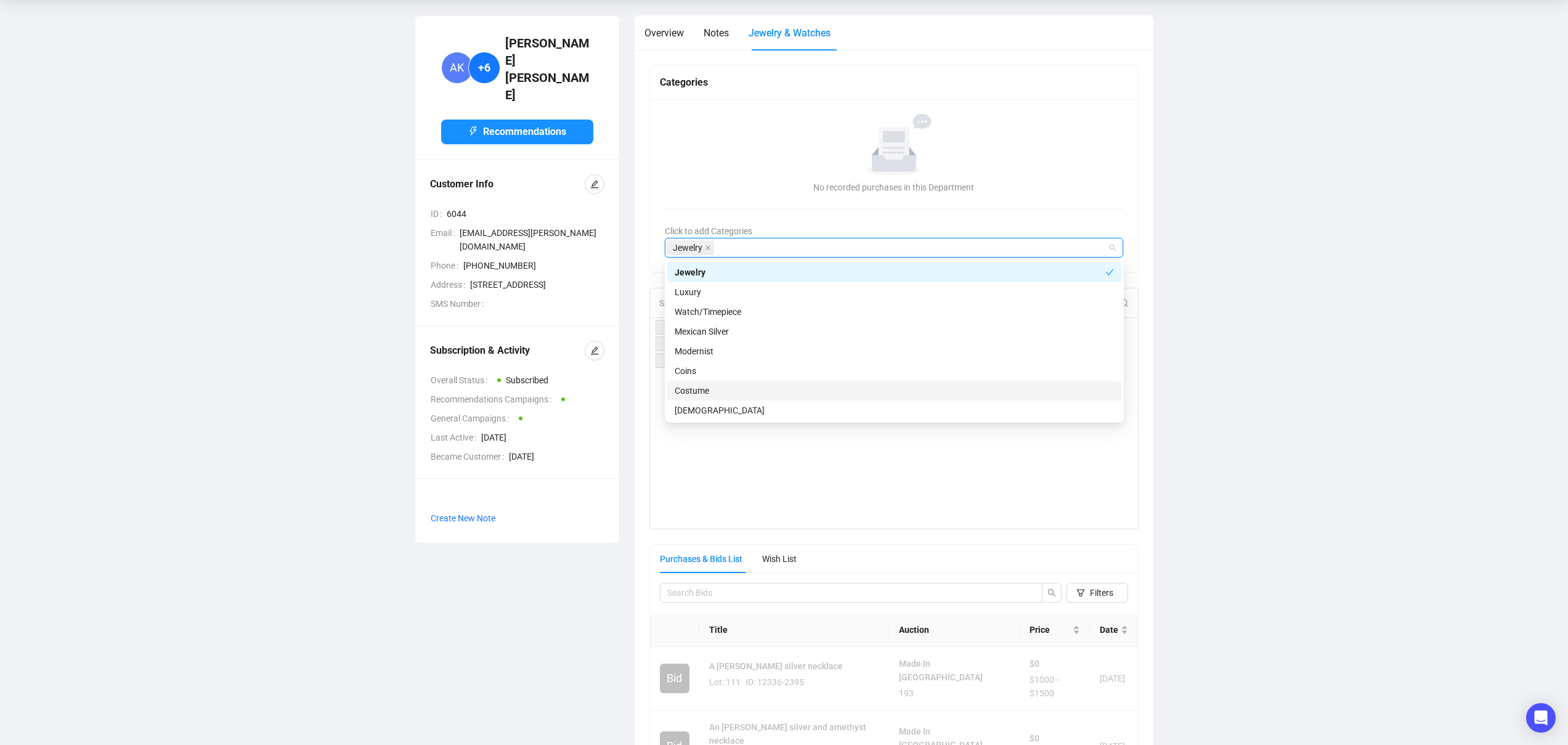
scroll to position [45, 0]
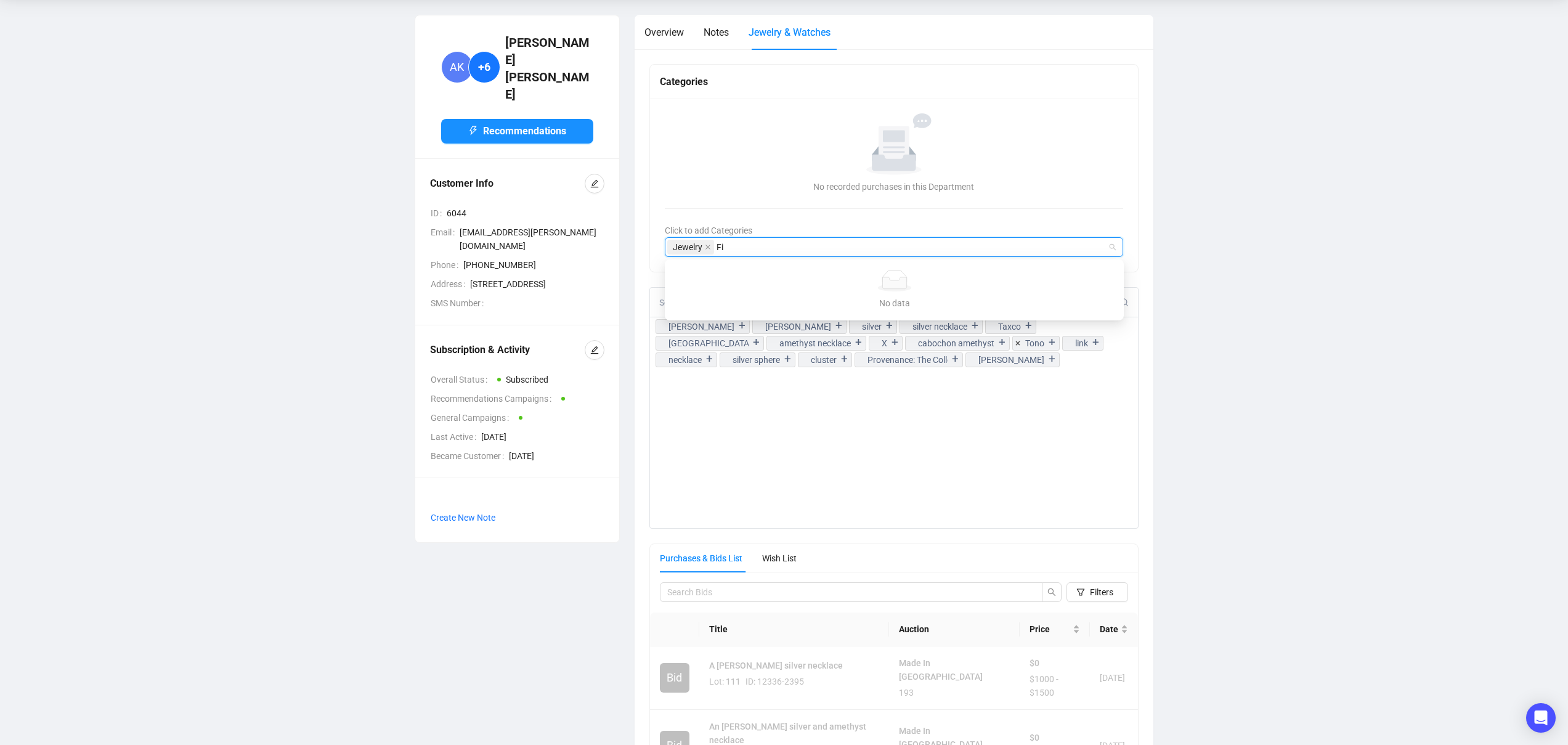
type input "F"
type input "A"
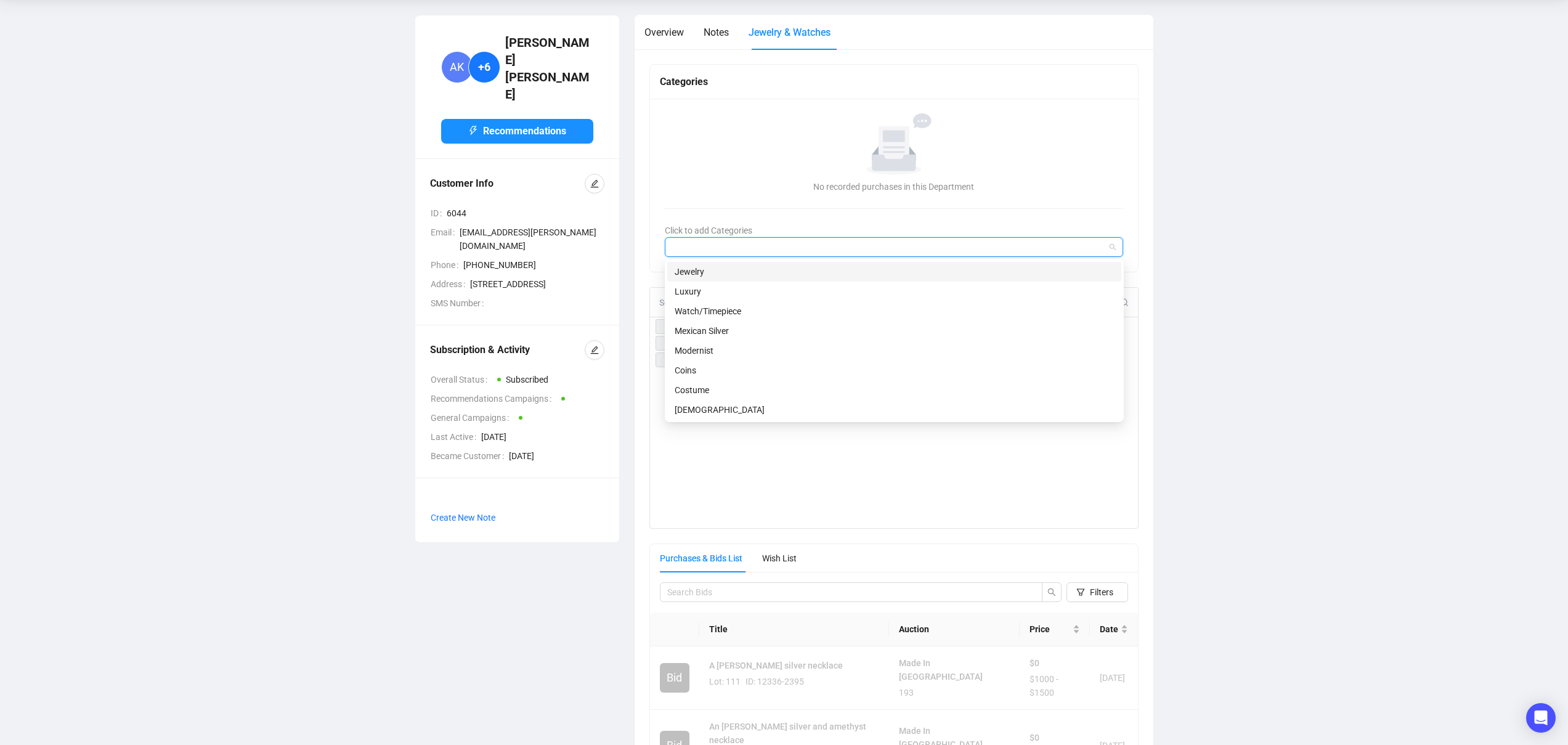
type input "a"
type input "`"
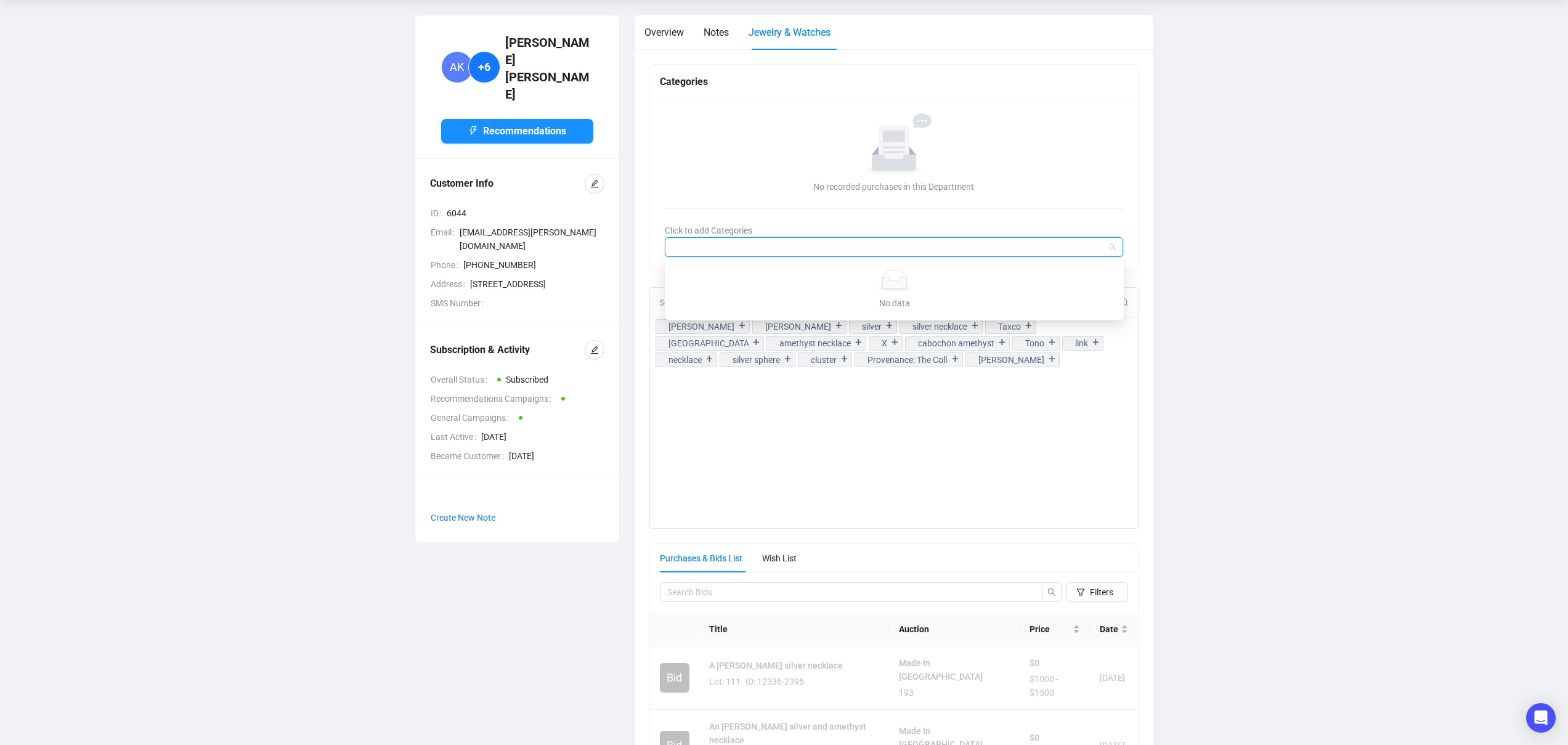
click at [854, 125] on icon "No data" at bounding box center [893, 144] width 113 height 62
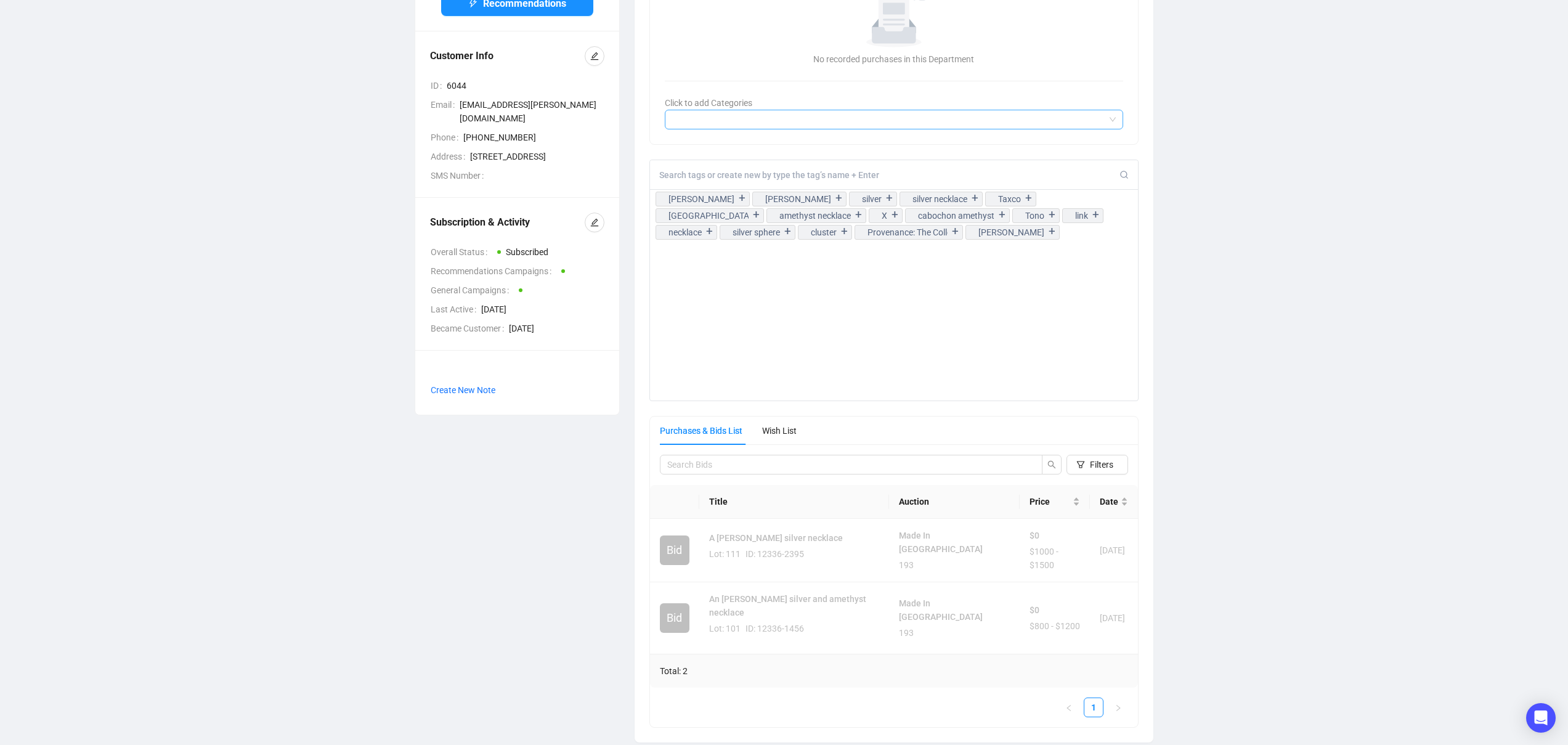
scroll to position [0, 0]
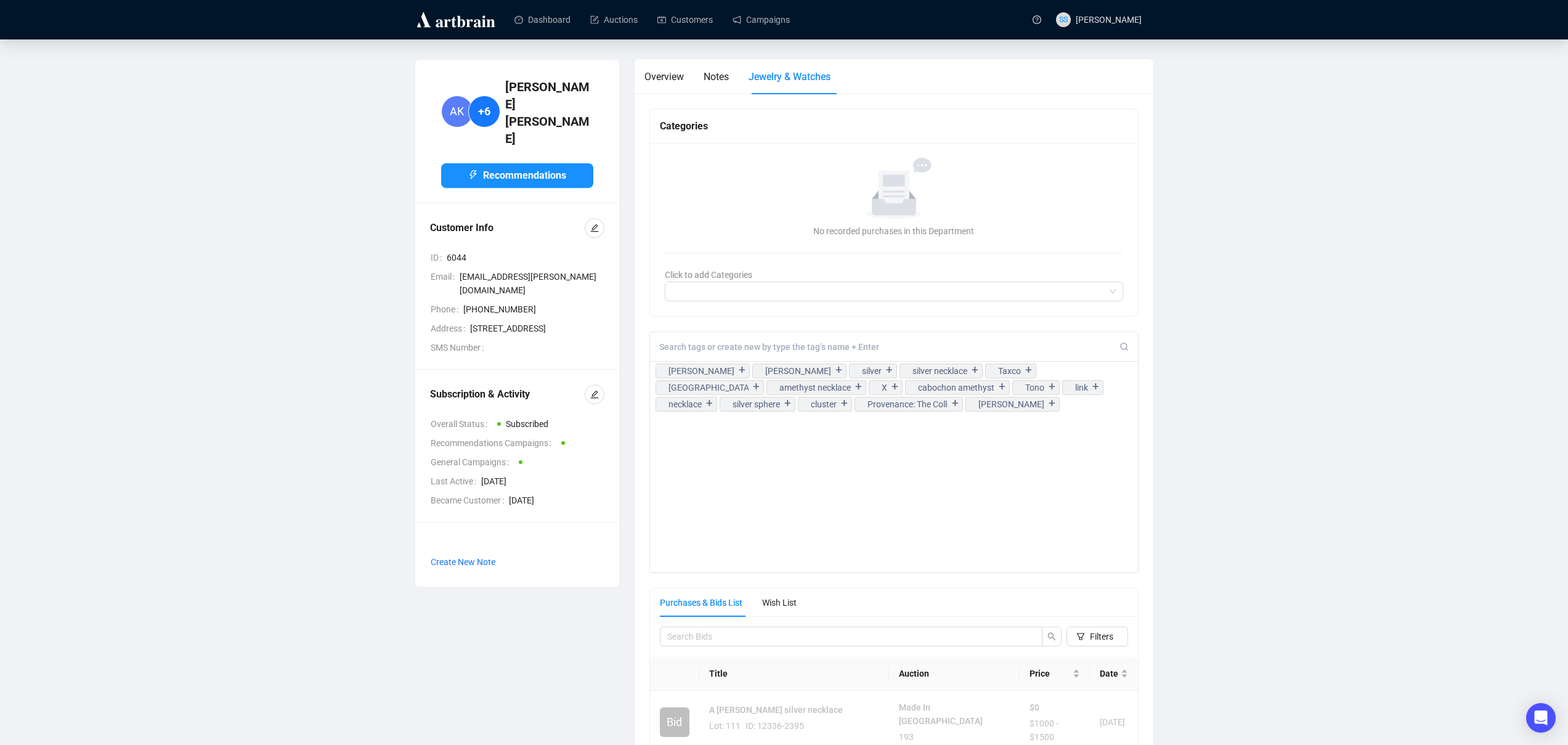
drag, startPoint x: 696, startPoint y: 310, endPoint x: 695, endPoint y: 303, distance: 7.1
click at [696, 310] on div "No data No recorded purchases in this Department Click to add Categories" at bounding box center [894, 229] width 489 height 173
click at [698, 284] on div at bounding box center [887, 291] width 441 height 17
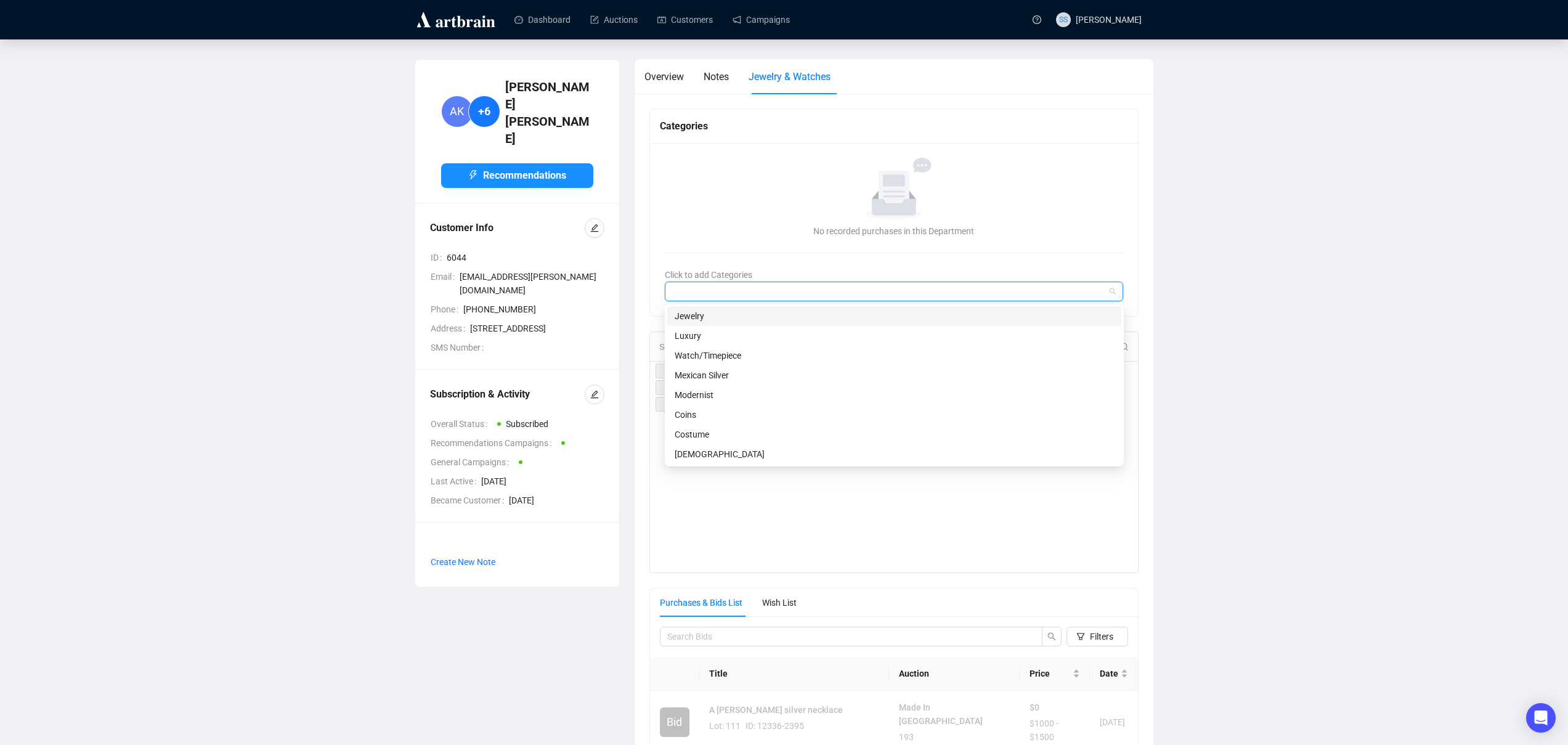
scroll to position [2, 0]
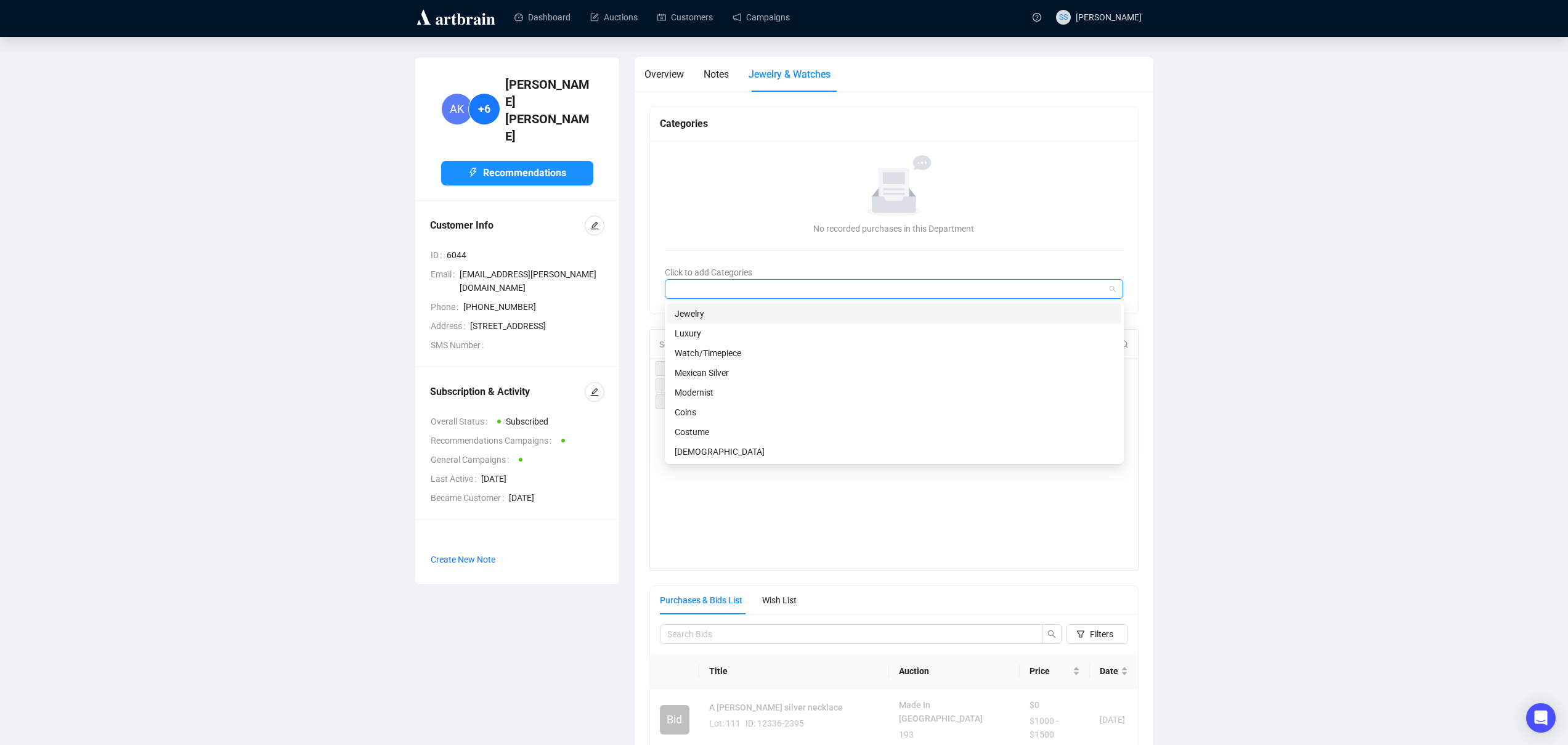
click at [730, 317] on div "Jewelry" at bounding box center [894, 313] width 439 height 13
click at [739, 226] on div "No recorded purchases in this Department" at bounding box center [894, 228] width 449 height 13
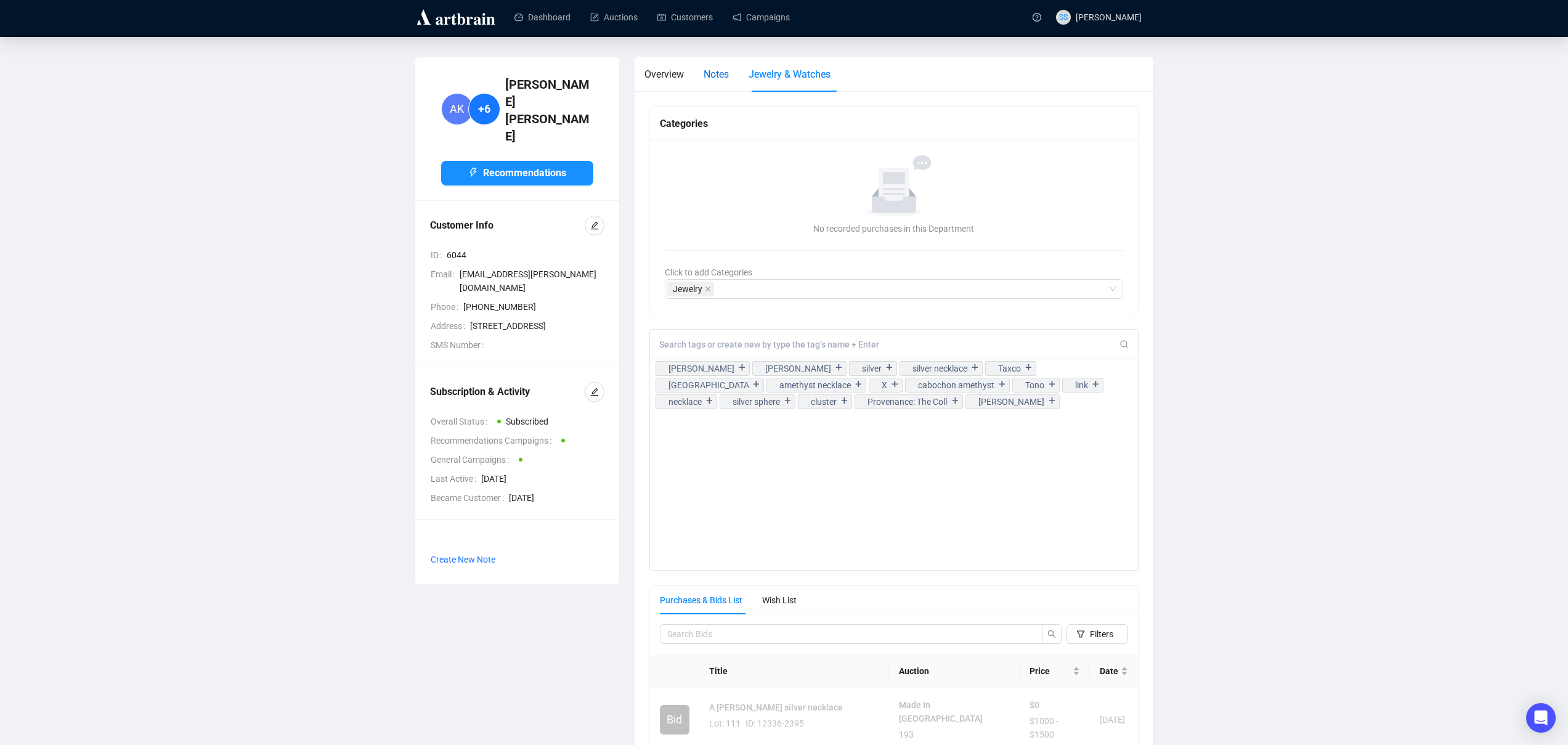
click at [711, 77] on span "Notes" at bounding box center [716, 74] width 25 height 12
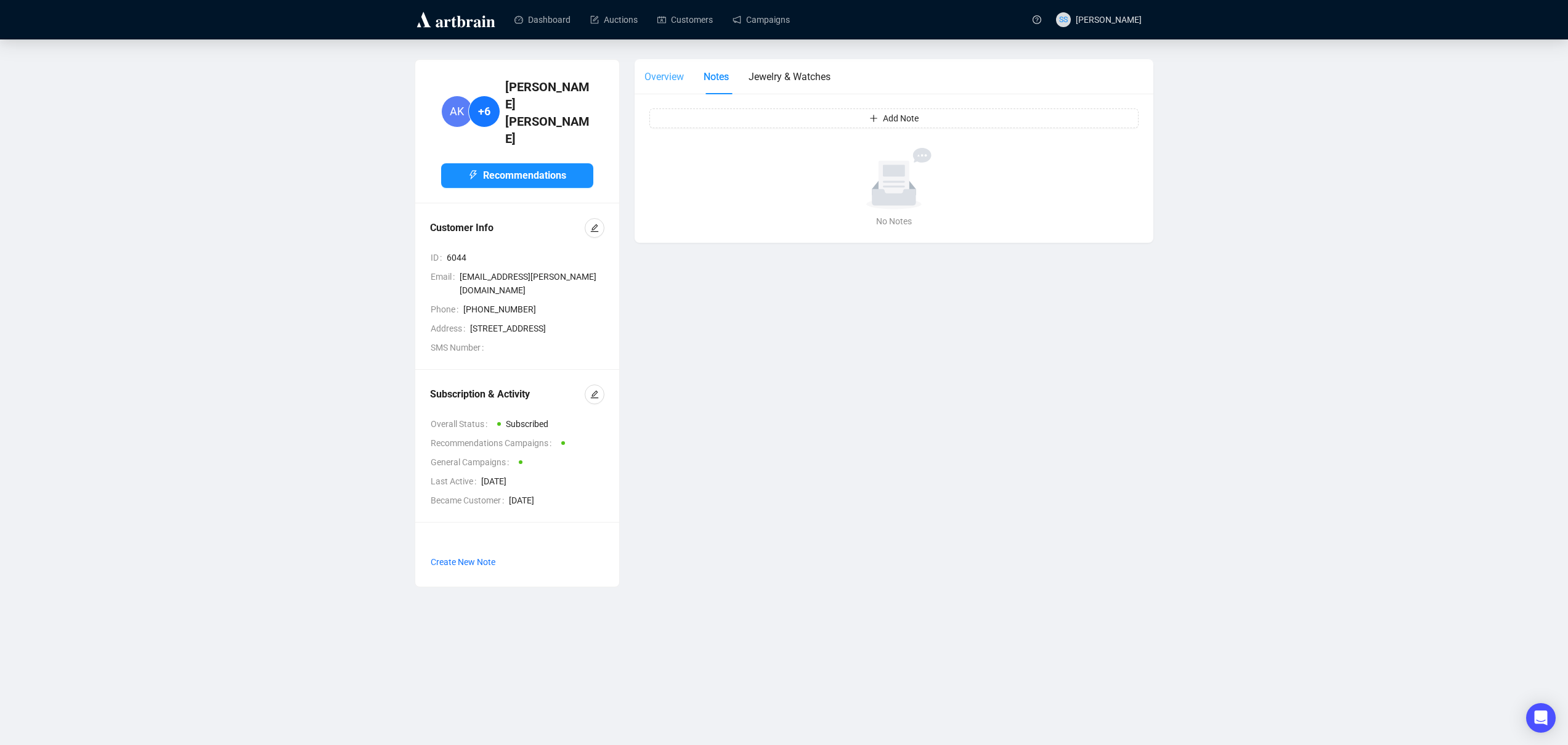
scroll to position [0, 0]
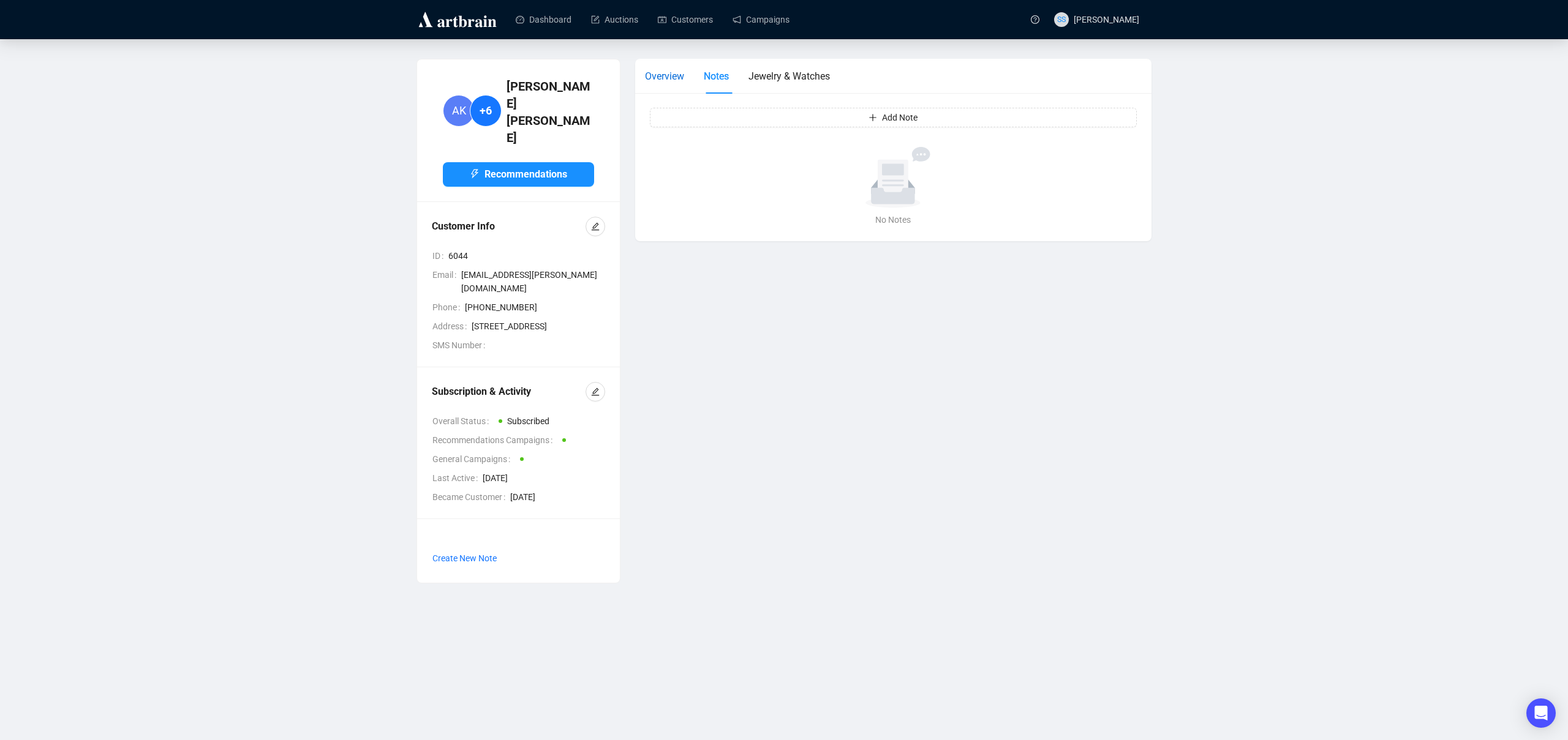
click at [662, 77] on span "Overview" at bounding box center [664, 76] width 39 height 12
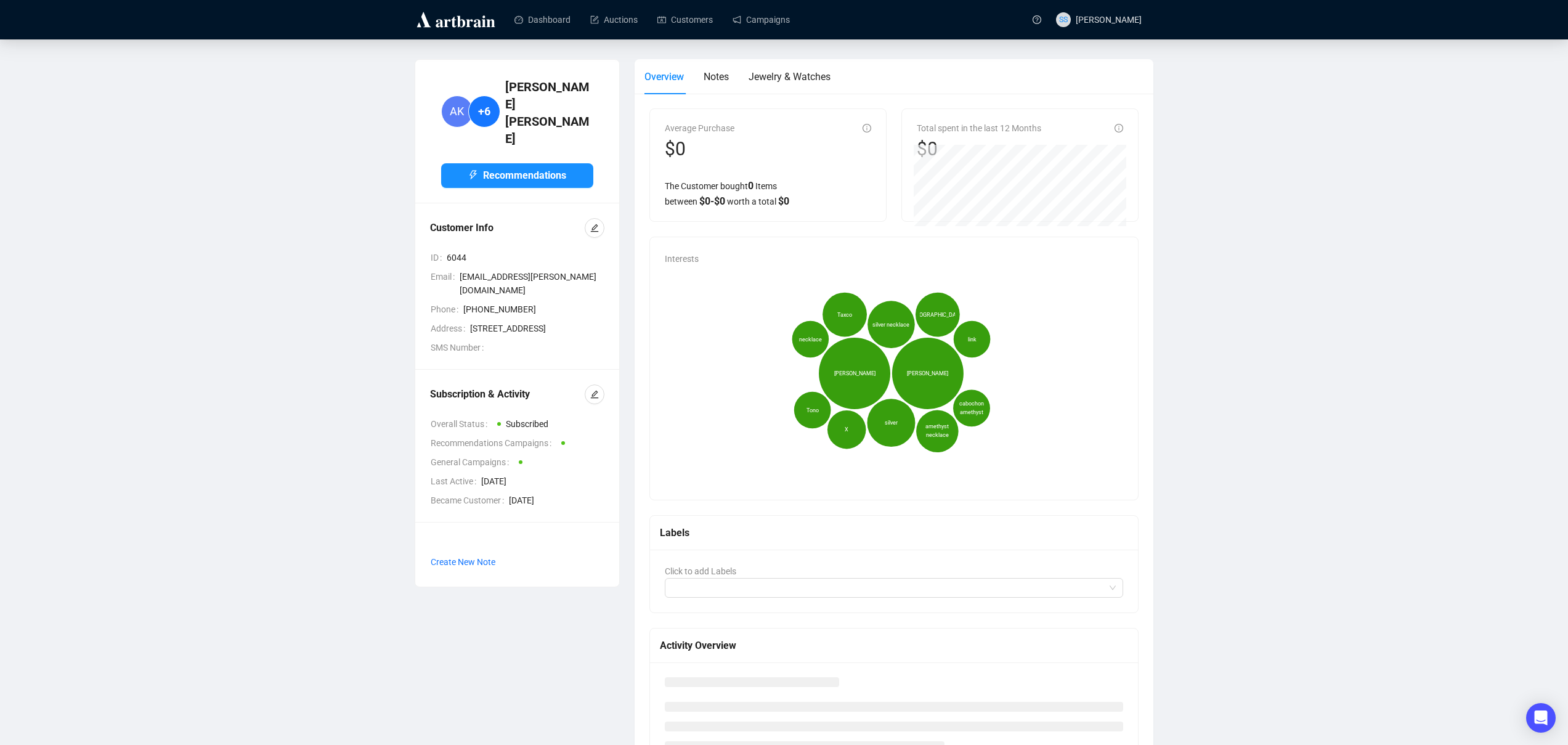
click at [702, 77] on div "Overview Notes Jewelry & Watches" at bounding box center [737, 77] width 186 height 35
click at [712, 77] on span "Notes" at bounding box center [716, 77] width 25 height 12
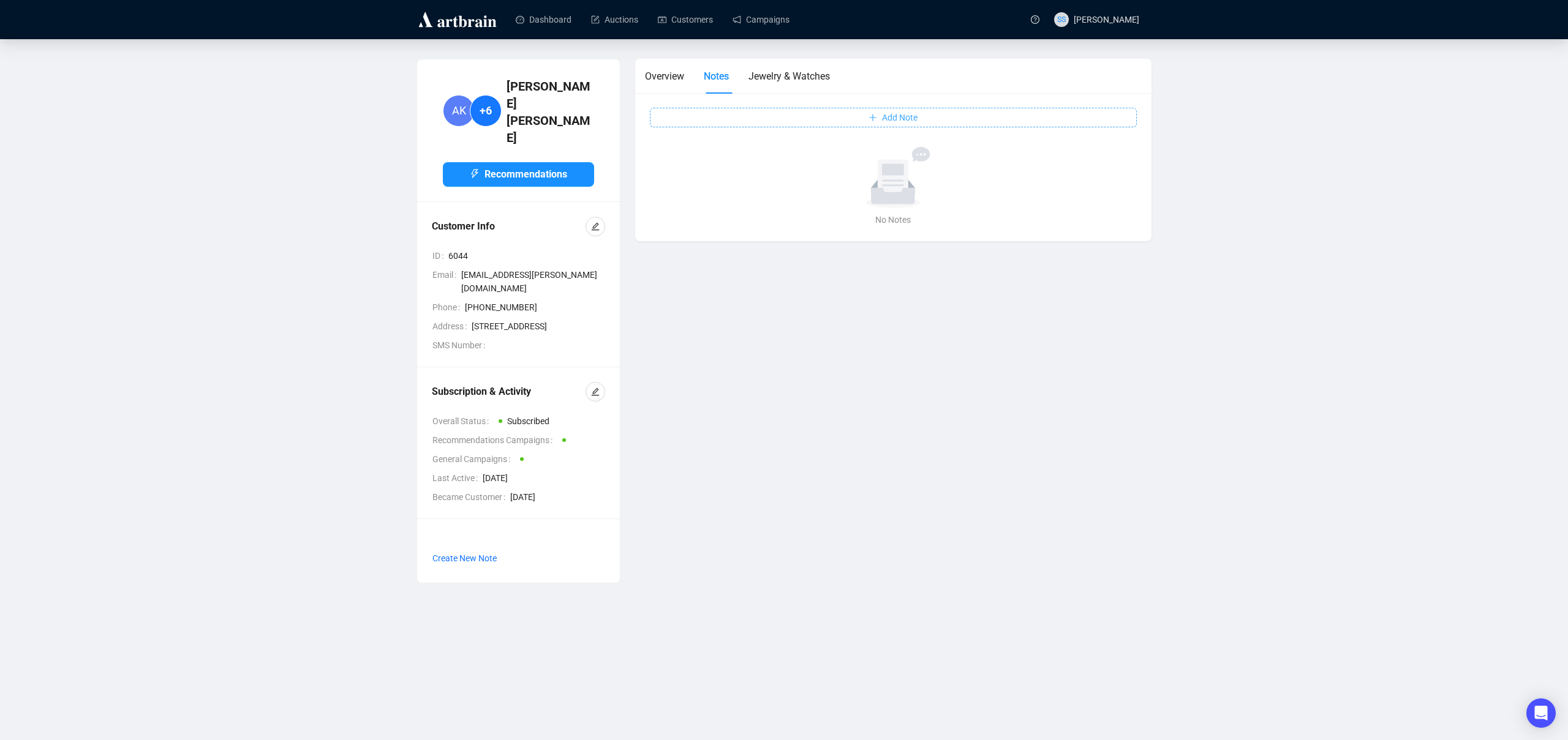
click at [828, 125] on button "Add Note" at bounding box center [893, 118] width 487 height 20
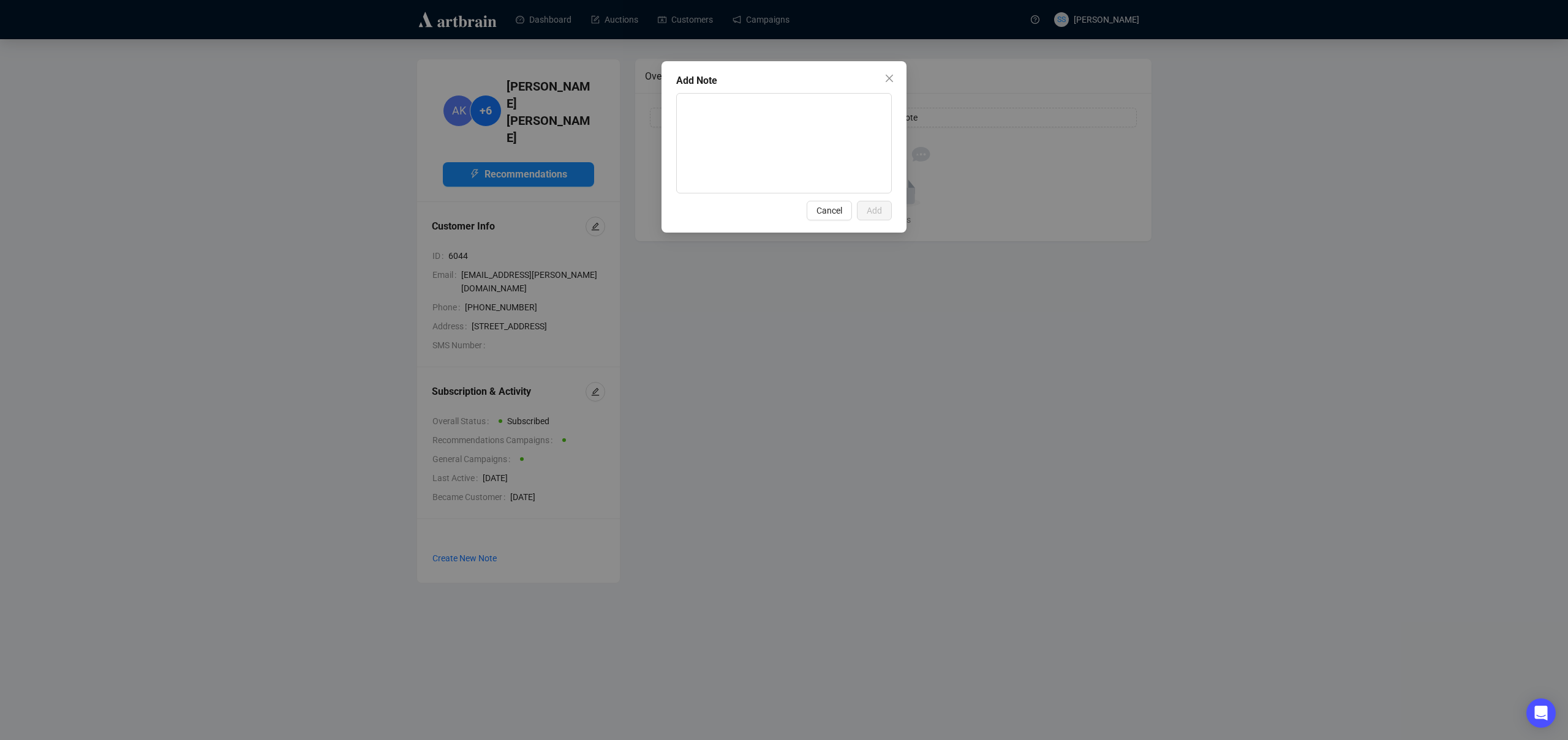
click at [876, 76] on div "Add Note" at bounding box center [784, 81] width 216 height 15
click at [893, 78] on icon "close" at bounding box center [889, 78] width 10 height 10
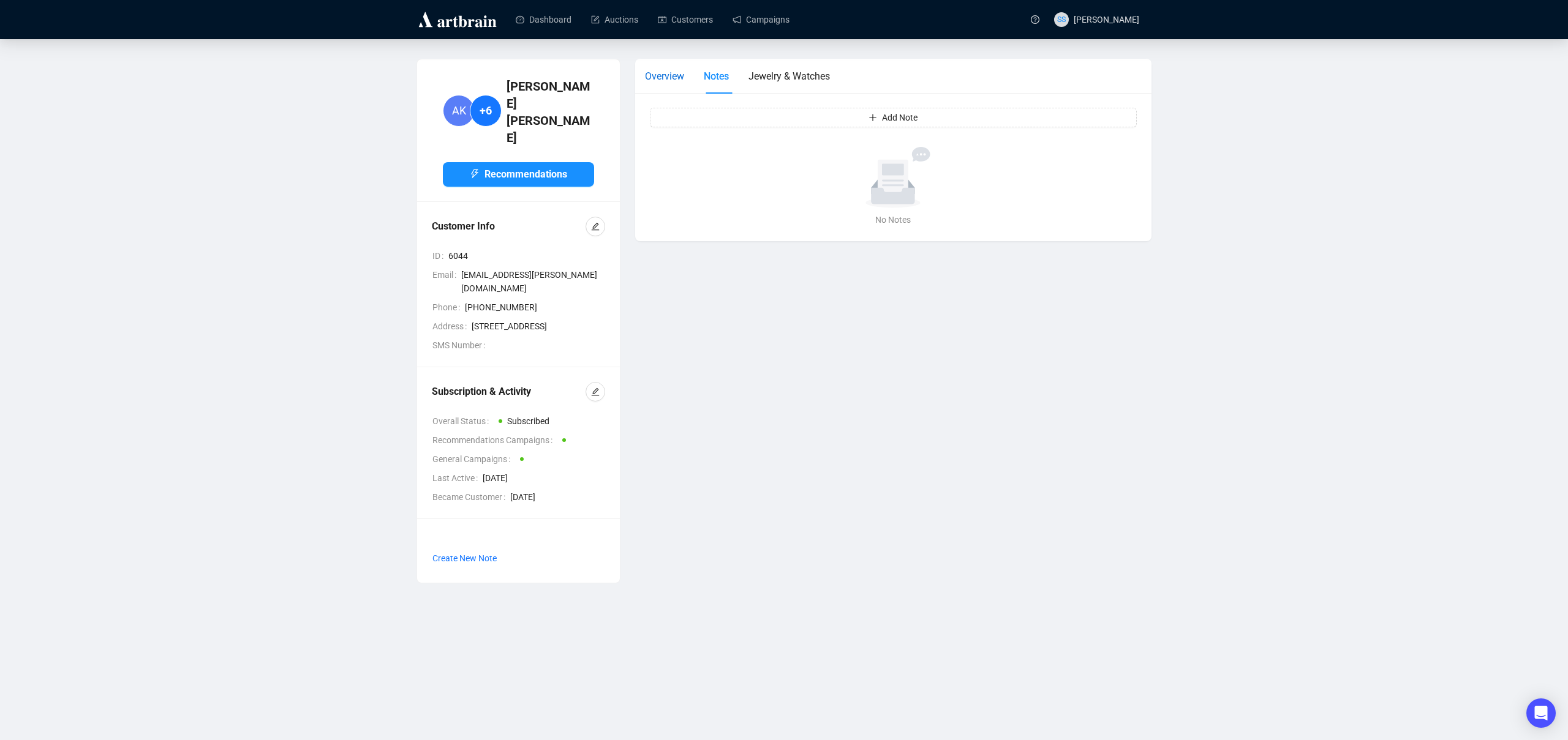
click at [663, 69] on div "Overview" at bounding box center [664, 76] width 39 height 16
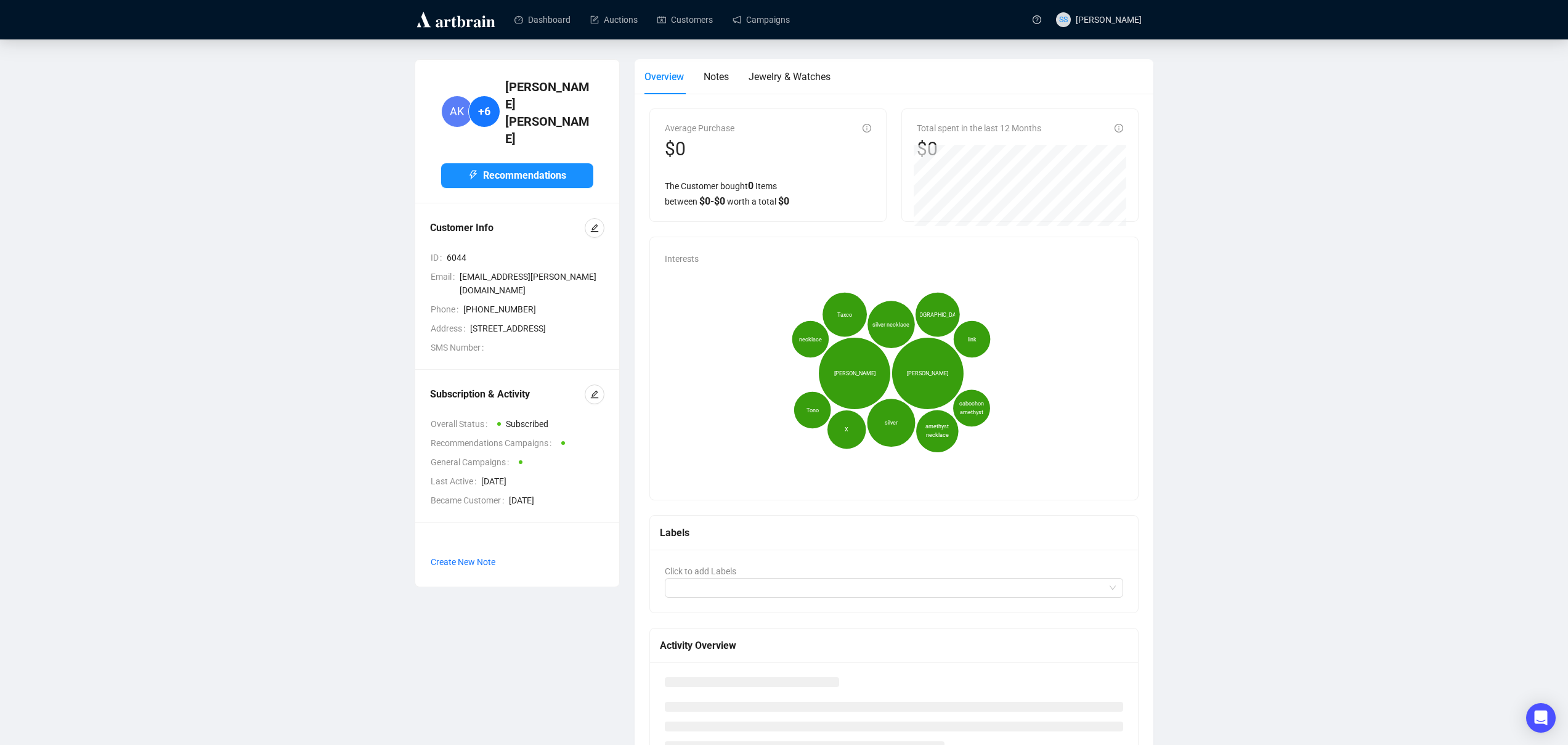
click at [713, 342] on icon "Hector Aguilar Antonio Pineda silver silver necklace Taxco Mexico amethyst neck…" at bounding box center [891, 374] width 453 height 216
